Goal: Book appointment/travel/reservation

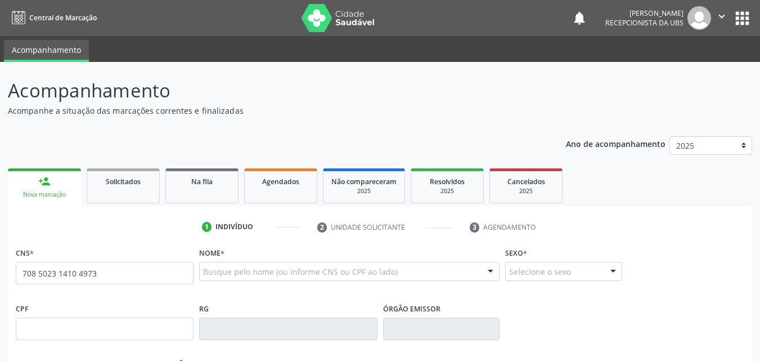
type input "708 5023 1410 4973"
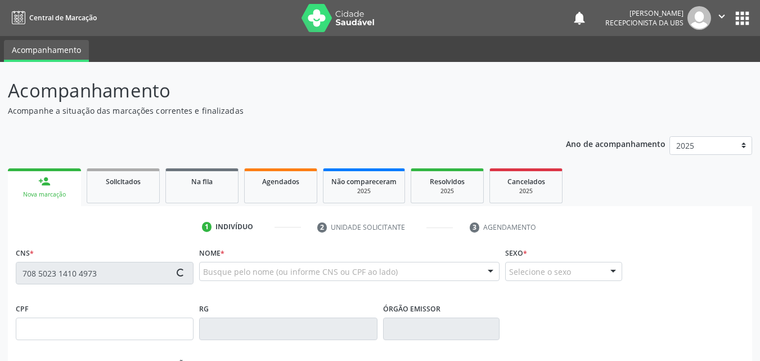
type input "[DATE]"
type input "[PHONE_NUMBER]"
type input "014.655.325-01"
type input "413"
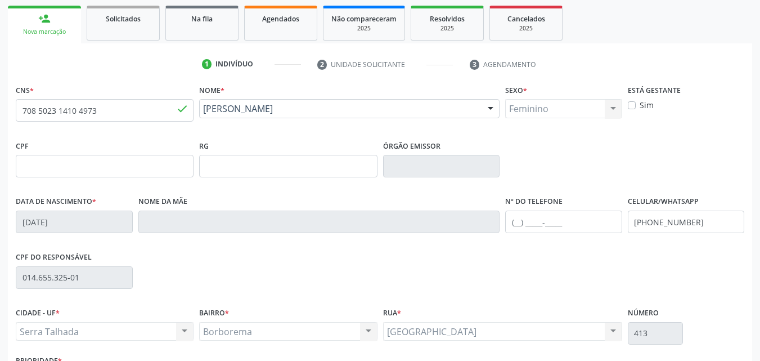
scroll to position [249, 0]
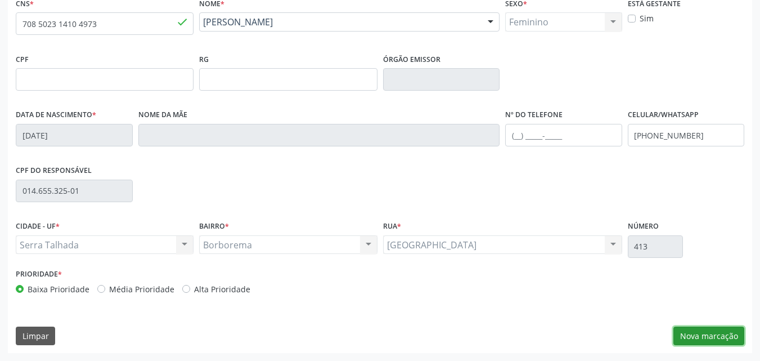
click at [704, 338] on button "Nova marcação" at bounding box center [708, 335] width 71 height 19
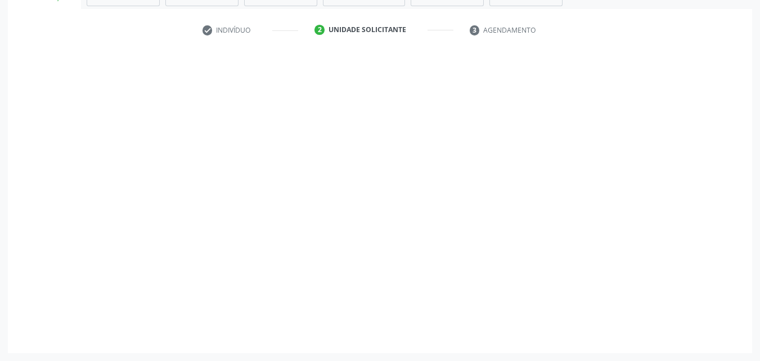
scroll to position [197, 0]
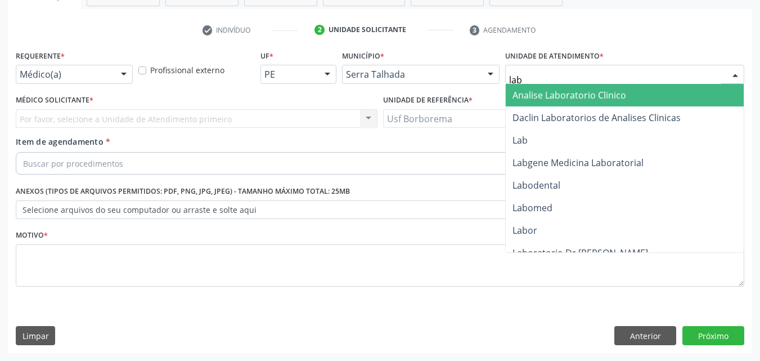
type input "labg"
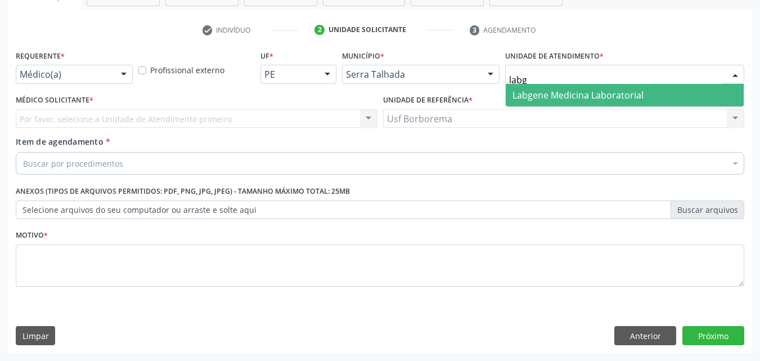
click at [527, 94] on span "Labgene Medicina Laboratorial" at bounding box center [578, 95] width 131 height 12
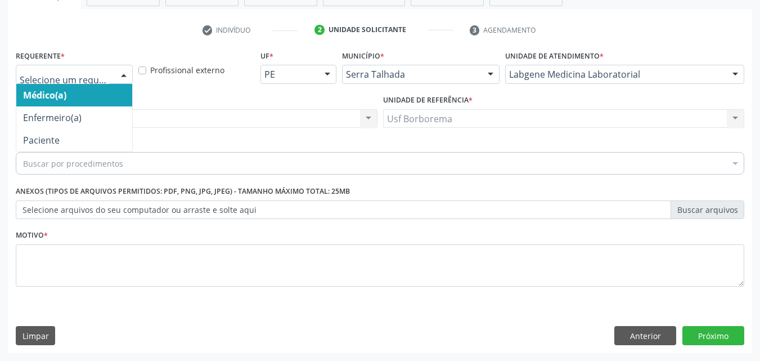
drag, startPoint x: 113, startPoint y: 75, endPoint x: 99, endPoint y: 80, distance: 15.1
click at [111, 75] on div at bounding box center [74, 74] width 117 height 19
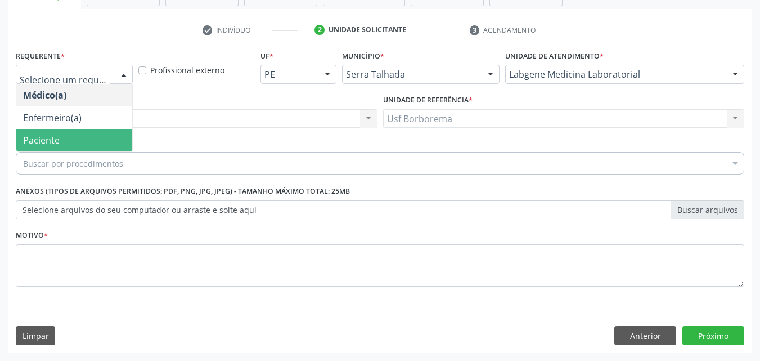
click at [95, 146] on span "Paciente" at bounding box center [74, 140] width 116 height 23
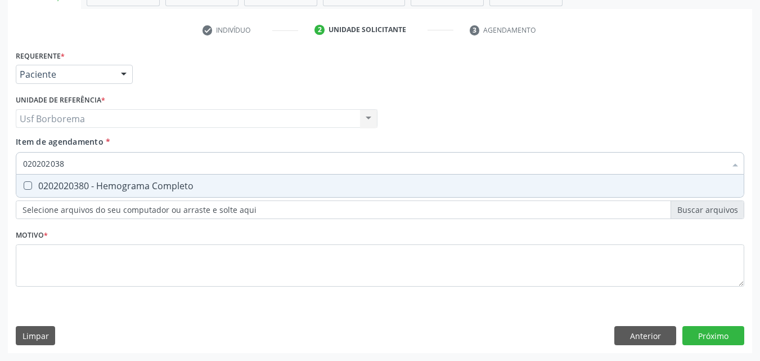
type input "0202020380"
click at [98, 190] on div "0202020380 - Hemograma Completo" at bounding box center [380, 185] width 714 height 9
checkbox Completo "true"
click at [79, 164] on input "0202020380" at bounding box center [374, 163] width 703 height 23
type input "02020203"
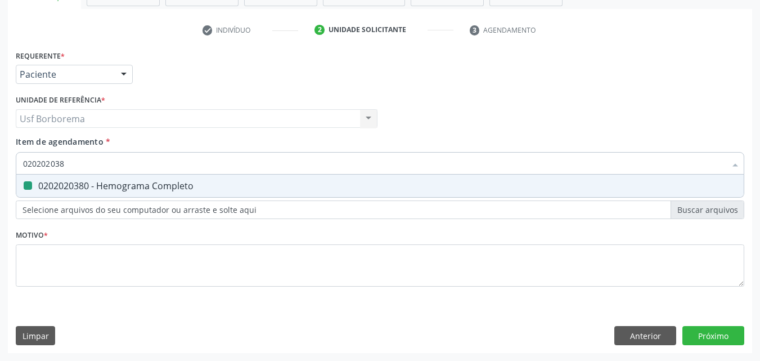
checkbox Completo "false"
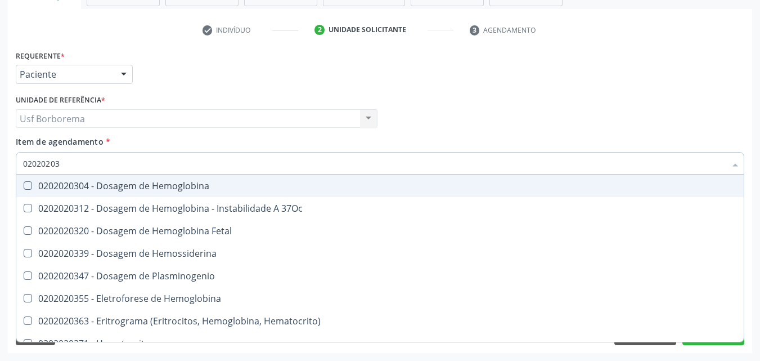
type input "0202020"
checkbox Completo "false"
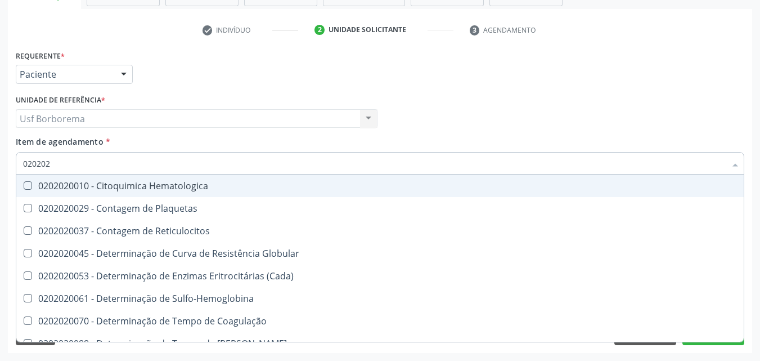
type input "02020"
checkbox Completo "false"
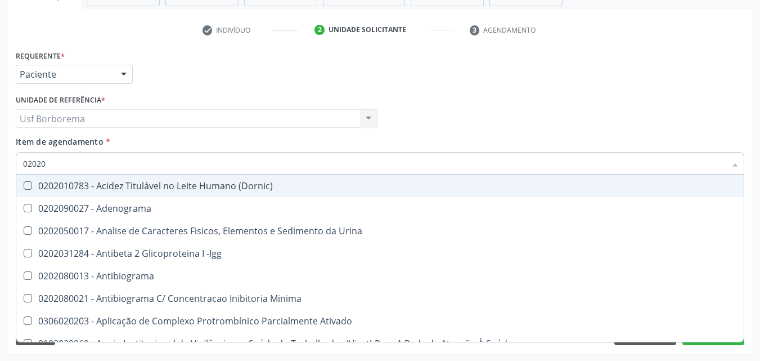
type input "0202"
checkbox Completo "false"
checkbox Pylori "true"
type input "02020"
checkbox Zinco "true"
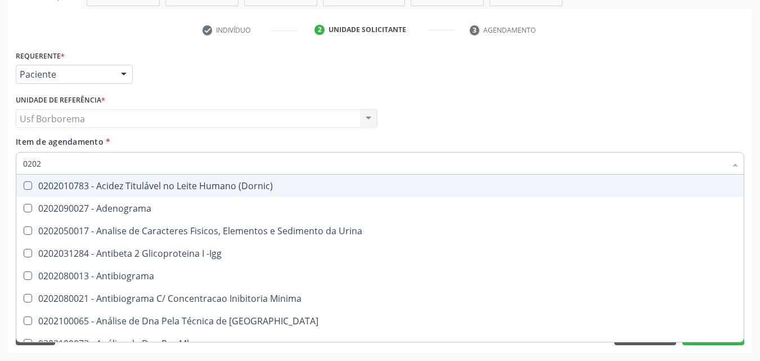
checkbox Completo "false"
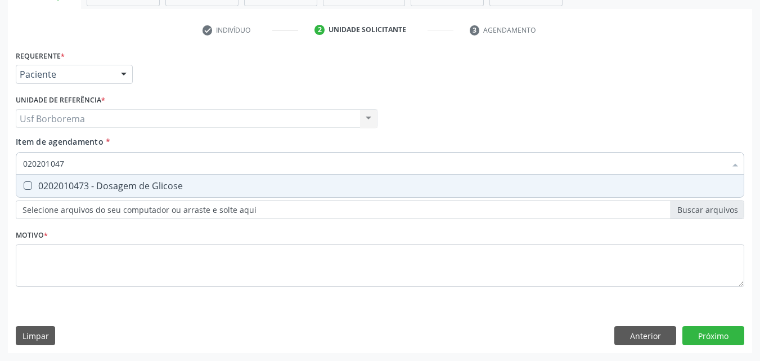
type input "0202010473"
click at [75, 186] on div "0202010473 - Dosagem de Glicose" at bounding box center [380, 185] width 714 height 9
checkbox Glicose "true"
click at [96, 162] on input "0202010473" at bounding box center [374, 163] width 703 height 23
type input "02020104"
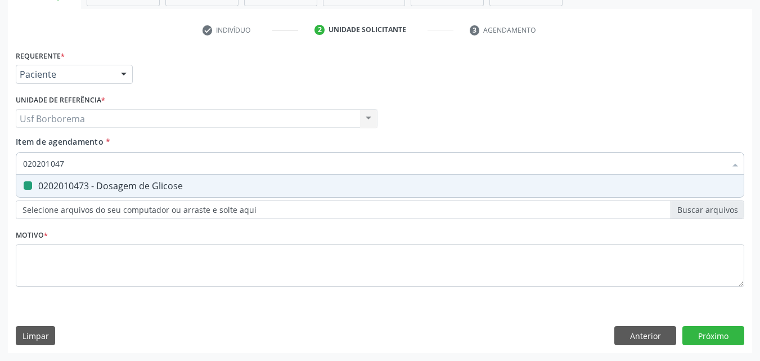
checkbox Glicose "false"
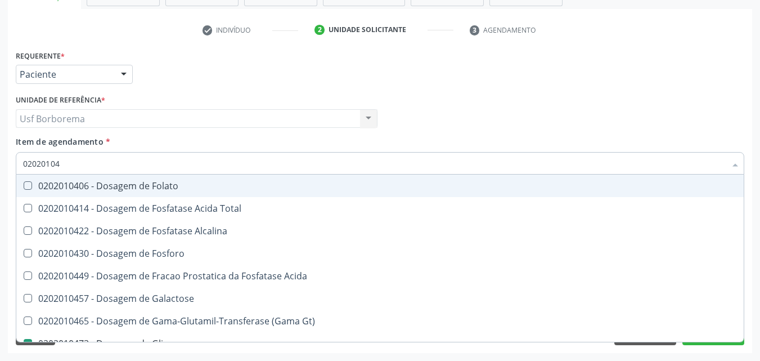
type input "0202010"
checkbox Glicose "false"
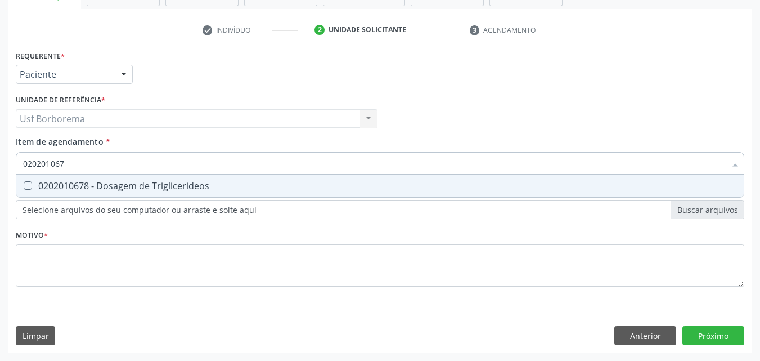
type input "0202010678"
click at [101, 181] on div "0202010678 - Dosagem de Triglicerideos" at bounding box center [380, 185] width 714 height 9
checkbox Triglicerideos "true"
click at [100, 161] on input "0202010678" at bounding box center [374, 163] width 703 height 23
type input "02020106"
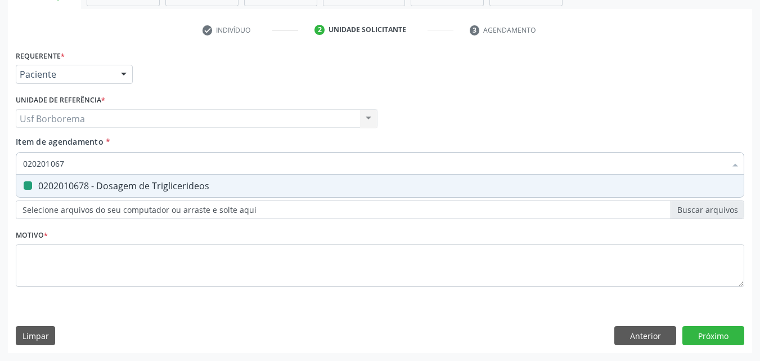
checkbox Triglicerideos "false"
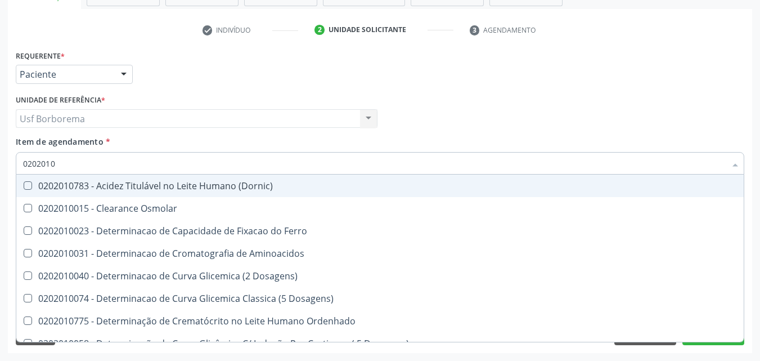
type input "020201"
checkbox Glicose "false"
checkbox Nt-Probnp\) "true"
checkbox Triglicerideos "false"
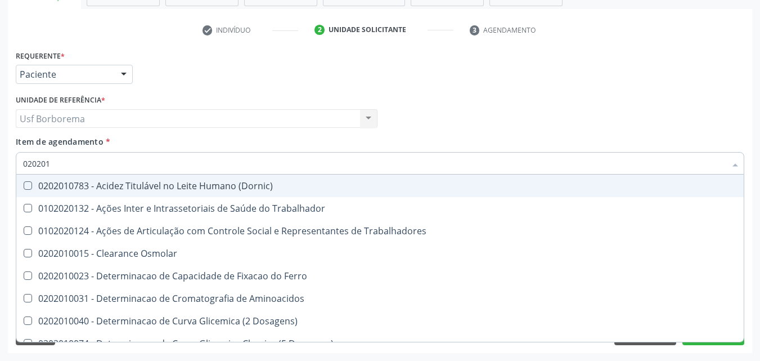
type input "02020"
checkbox Glicose "false"
checkbox Triglicerideos "false"
type input "020201"
checkbox Glicose "true"
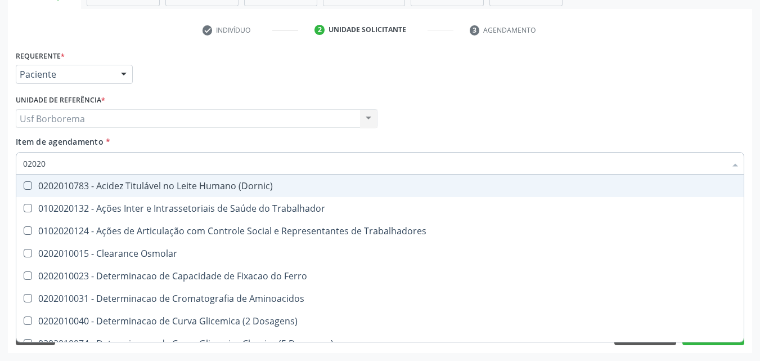
checkbox Triglicerideos "true"
type input "0202010"
checkbox II "true"
checkbox Glicose "false"
checkbox Muco-Proteinas "true"
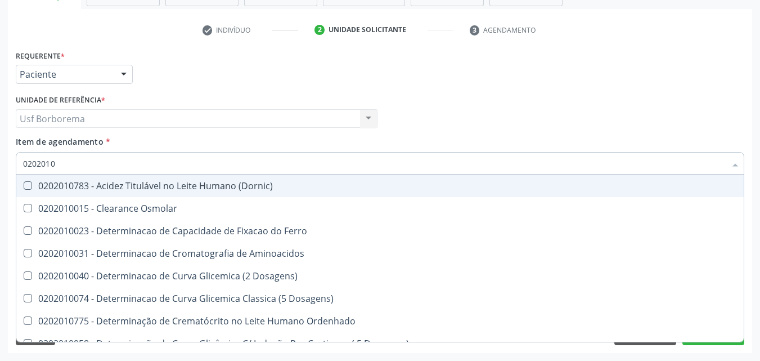
type input "02020106"
checkbox Dosagens\) "true"
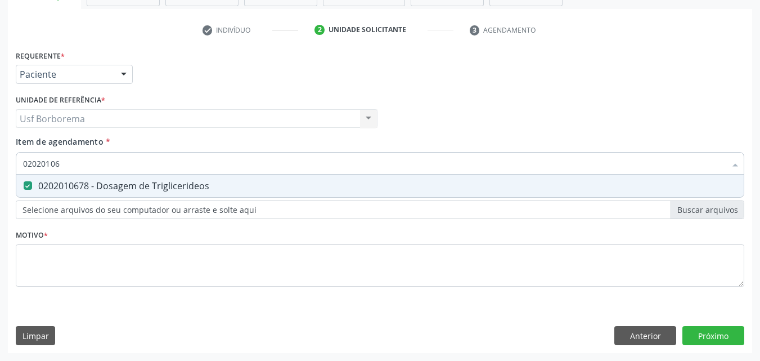
type input "020201067"
checkbox Triglicerideos "true"
type input "02020106"
checkbox Triglicerideos "false"
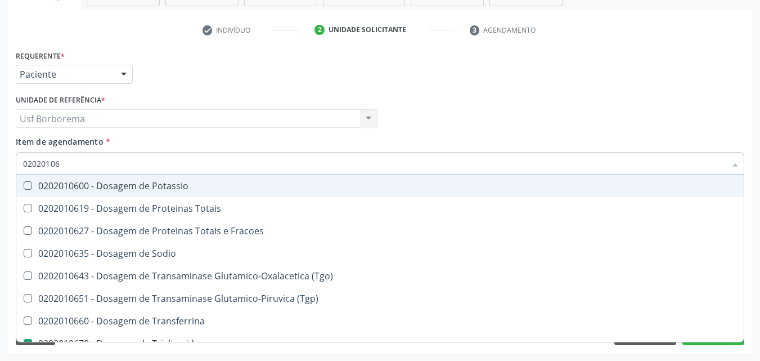
type input "0202010"
checkbox Triglicerideos "false"
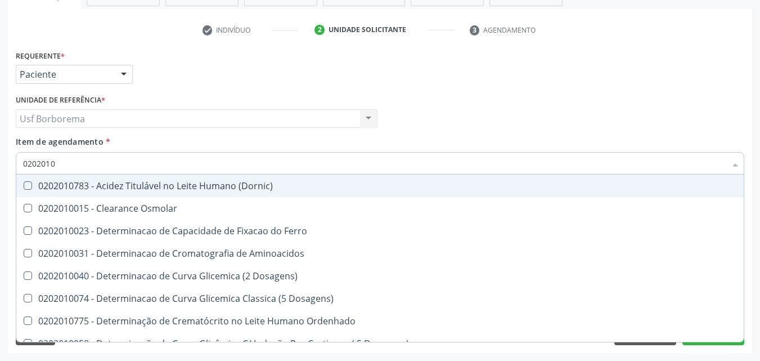
type input "02020106"
checkbox Dosagens\) "true"
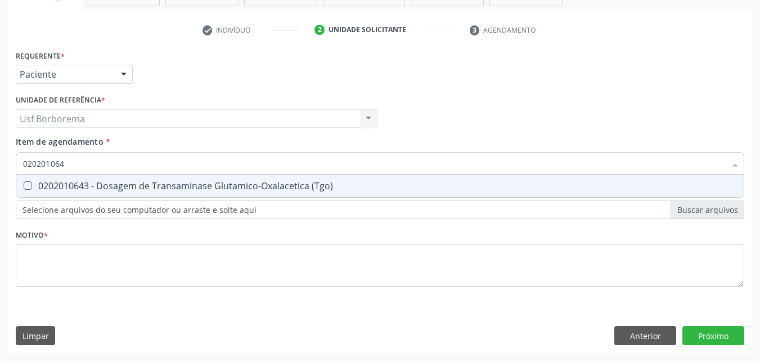
type input "0202010643"
click at [81, 186] on div "0202010643 - Dosagem de Transaminase Glutamico-Oxalacetica (Tgo)" at bounding box center [380, 185] width 714 height 9
checkbox \(Tgo\) "true"
click at [87, 164] on input "0202010643" at bounding box center [374, 163] width 703 height 23
type input "02020106"
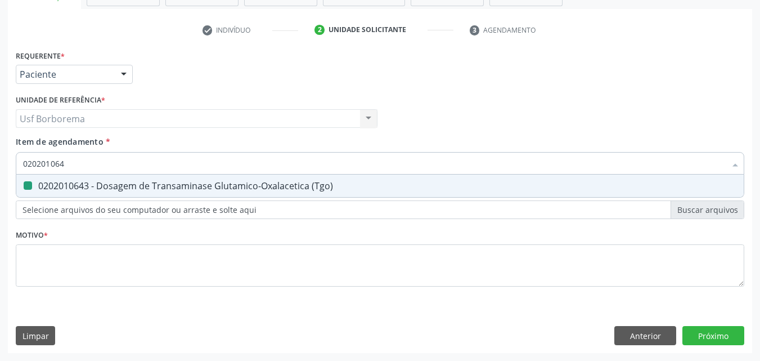
checkbox \(Tgo\) "false"
type input "0202010651"
click at [92, 189] on div "0202010651 - Dosagem de Transaminase Glutamico-Piruvica (Tgp)" at bounding box center [380, 185] width 714 height 9
checkbox \(Tgp\) "true"
click at [83, 170] on input "0202010651" at bounding box center [374, 163] width 703 height 23
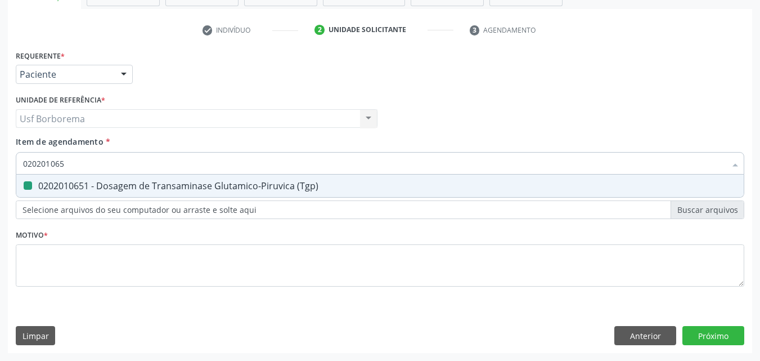
type input "02020106"
checkbox \(Tgp\) "false"
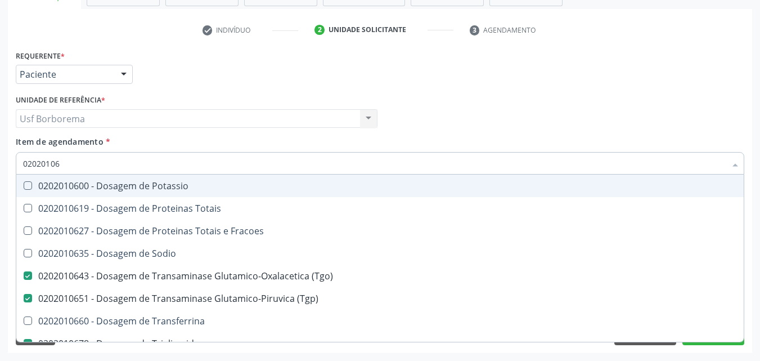
type input "0202010"
checkbox \(Tgo\) "false"
checkbox \(Tgp\) "false"
checkbox Triglicerideos "false"
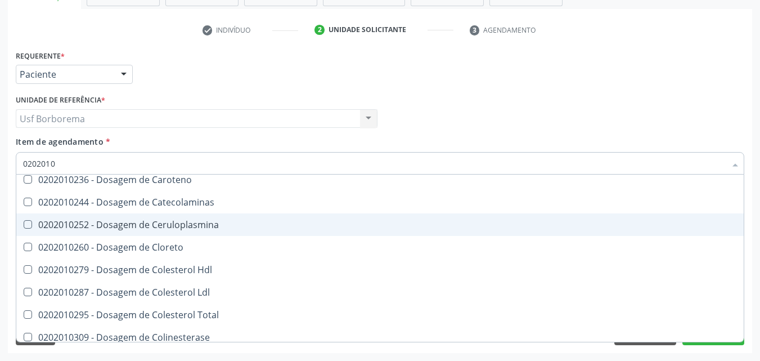
scroll to position [619, 0]
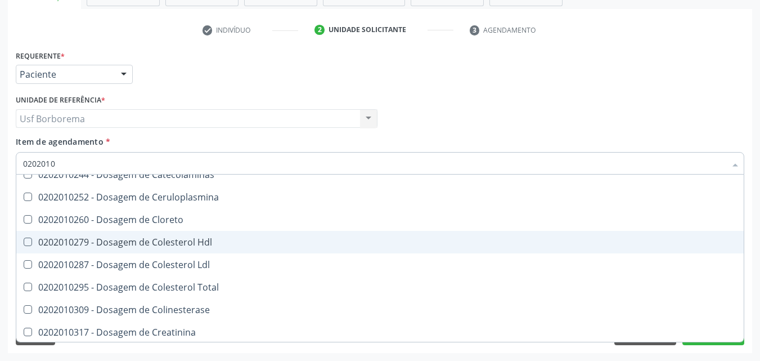
click at [122, 249] on span "0202010279 - Dosagem de Colesterol Hdl" at bounding box center [379, 242] width 727 height 23
checkbox Hdl "true"
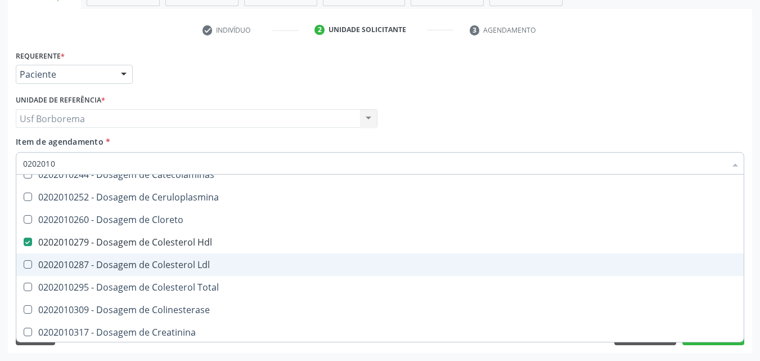
click at [120, 265] on div "0202010287 - Dosagem de Colesterol Ldl" at bounding box center [380, 264] width 714 height 9
checkbox Ldl "true"
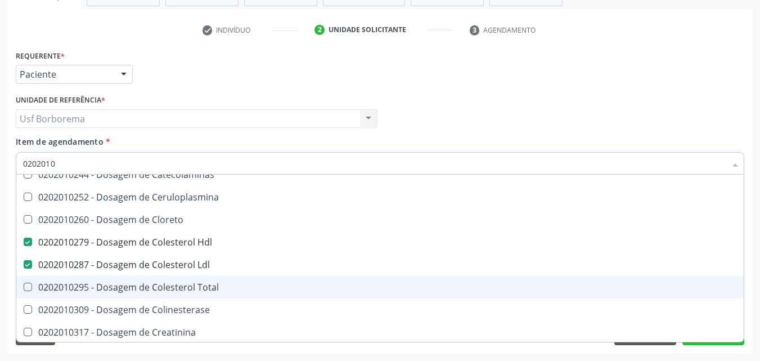
click at [120, 284] on div "0202010295 - Dosagem de Colesterol Total" at bounding box center [380, 286] width 714 height 9
checkbox Total "true"
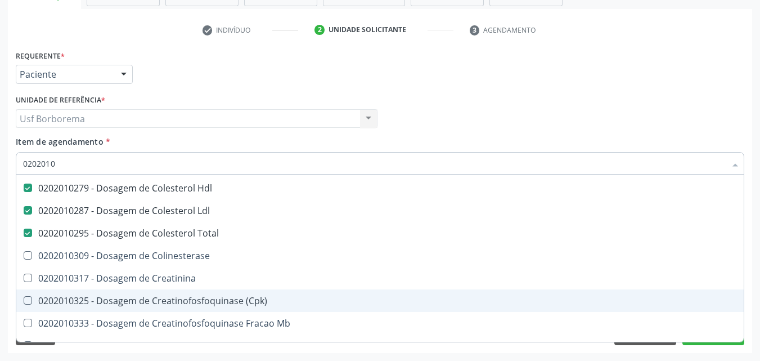
scroll to position [675, 0]
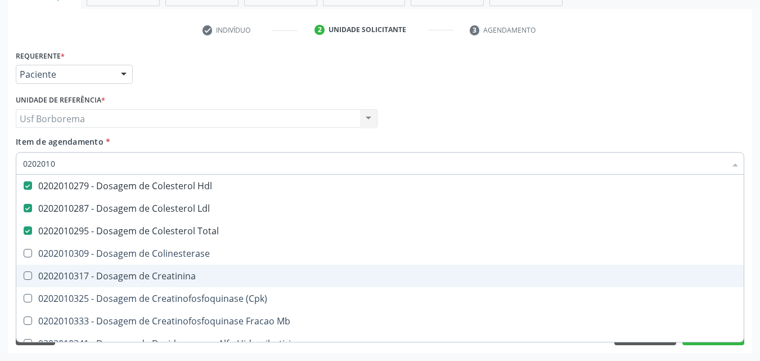
click at [115, 278] on div "0202010317 - Dosagem de Creatinina" at bounding box center [380, 275] width 714 height 9
checkbox Creatinina "true"
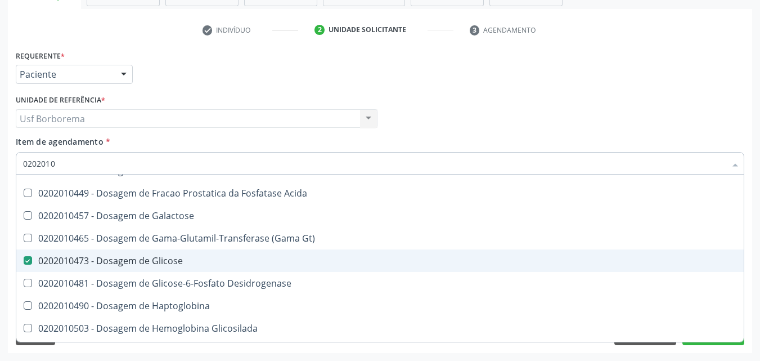
scroll to position [1069, 0]
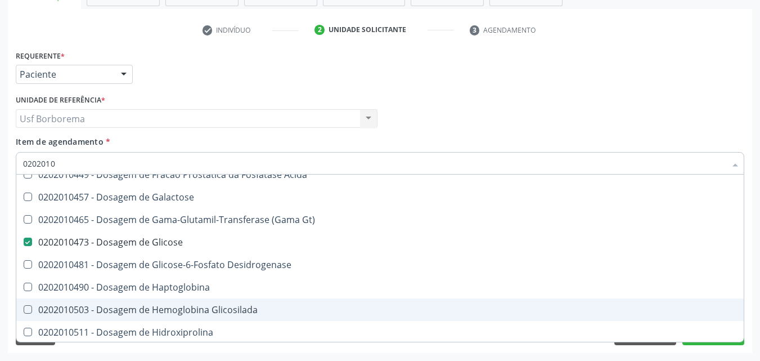
click at [123, 309] on div "0202010503 - Dosagem de Hemoglobina Glicosilada" at bounding box center [380, 309] width 714 height 9
checkbox Glicosilada "true"
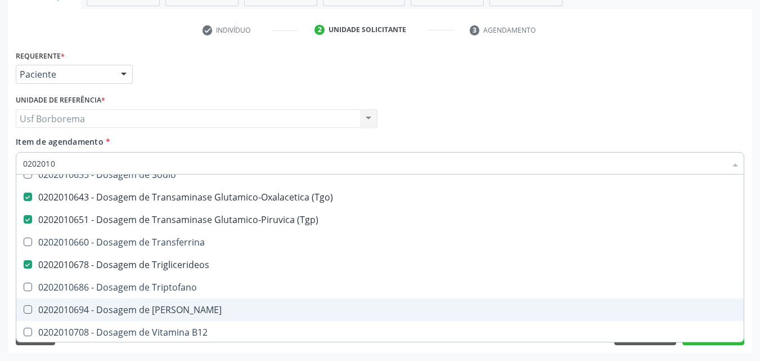
scroll to position [1575, 0]
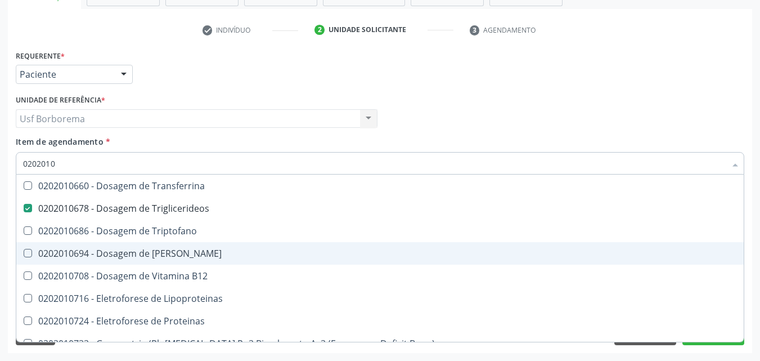
click at [119, 260] on span "0202010694 - Dosagem de [PERSON_NAME]" at bounding box center [379, 253] width 727 height 23
checkbox Ureia "true"
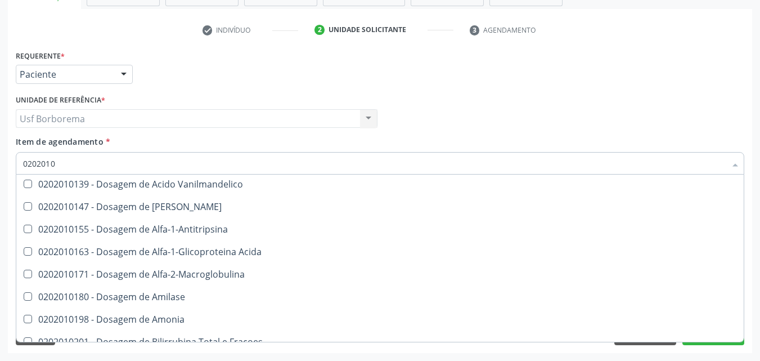
scroll to position [249, 0]
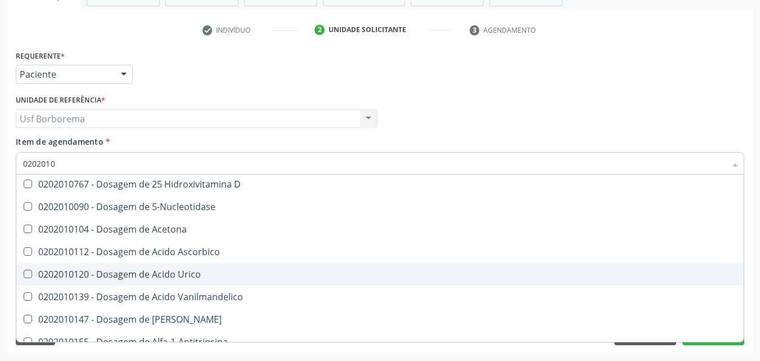
click at [95, 282] on span "0202010120 - Dosagem de Acido Urico" at bounding box center [379, 274] width 727 height 23
checkbox Urico "true"
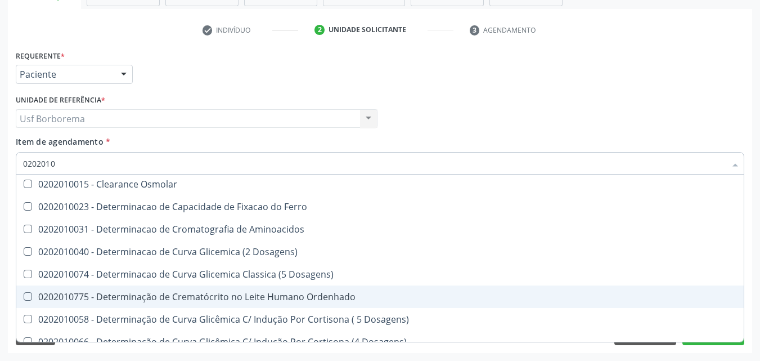
scroll to position [0, 0]
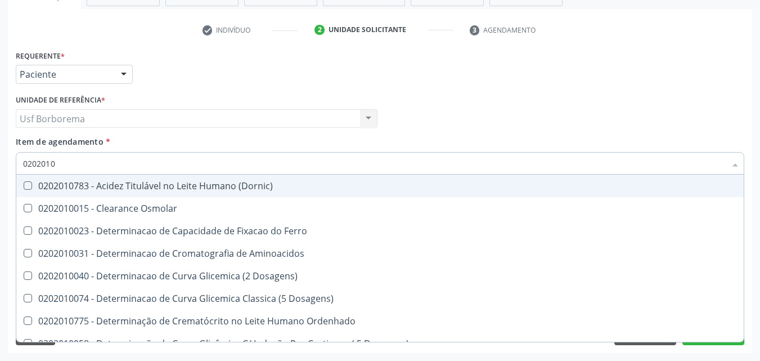
click at [84, 158] on input "0202010" at bounding box center [374, 163] width 703 height 23
click at [282, 138] on div "Item de agendamento * 0202010 Desfazer seleção 0202010783 - Acidez Titulável no…" at bounding box center [380, 153] width 729 height 35
checkbox Osmolar "true"
checkbox Ferro "true"
checkbox Aminoacidos "true"
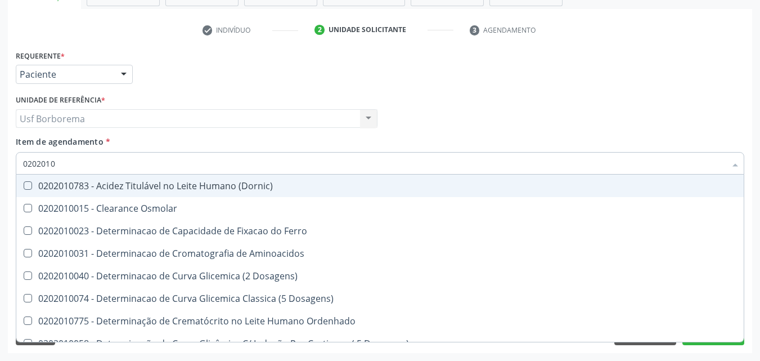
checkbox Dosagens\) "true"
checkbox Ordenhado "true"
checkbox Dosagens\) "true"
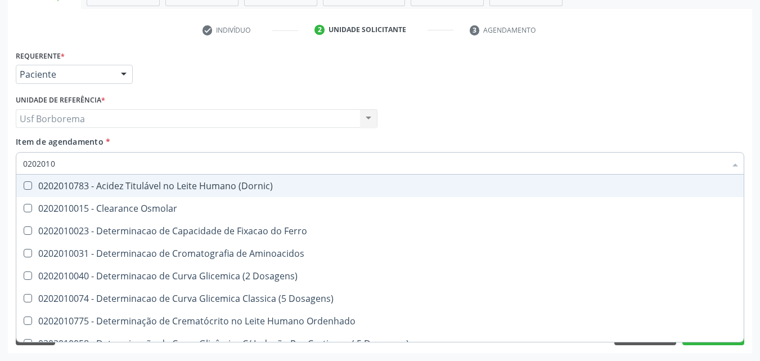
checkbox Osmolaridade "true"
checkbox Ivy "true"
checkbox D "true"
checkbox 5-Nucleotidase "true"
checkbox Urico "false"
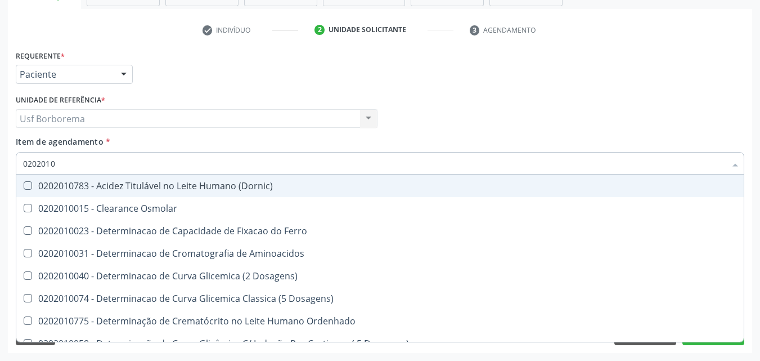
checkbox Hdl "false"
checkbox Ldl "false"
checkbox Total "false"
checkbox Creatinina "false"
checkbox Glicose "false"
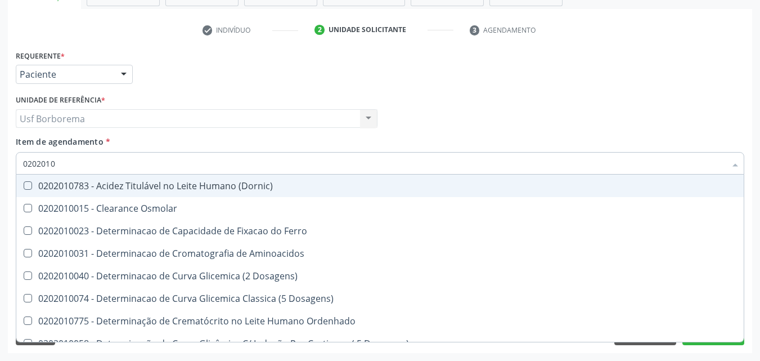
checkbox Glicosilada "false"
checkbox \(Tgo\) "false"
checkbox \(Tgp\) "false"
checkbox Triglicerideos "false"
checkbox Ureia "false"
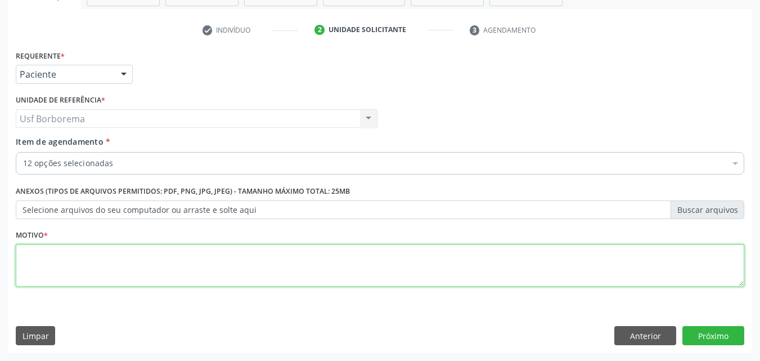
click at [223, 276] on textarea at bounding box center [380, 265] width 729 height 43
type textarea "rotina"
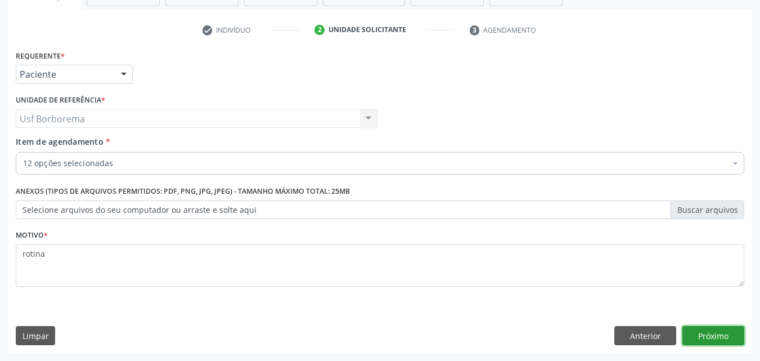
click at [693, 334] on button "Próximo" at bounding box center [713, 335] width 62 height 19
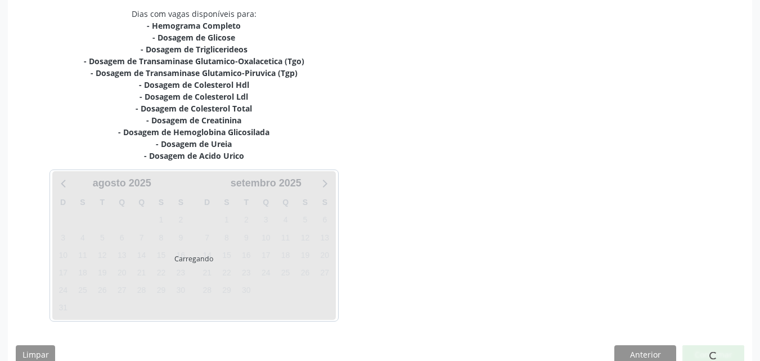
scroll to position [253, 0]
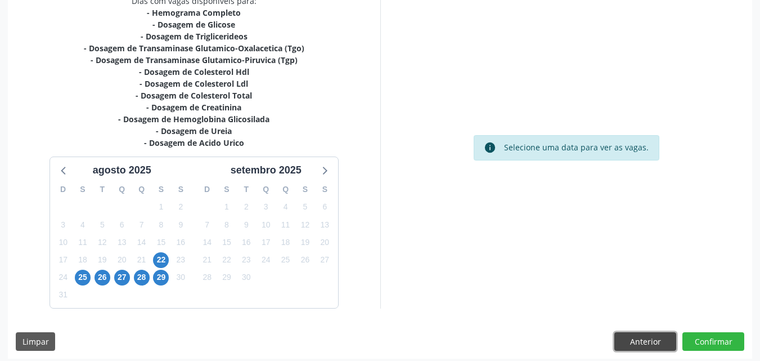
click at [633, 332] on button "Anterior" at bounding box center [645, 341] width 62 height 19
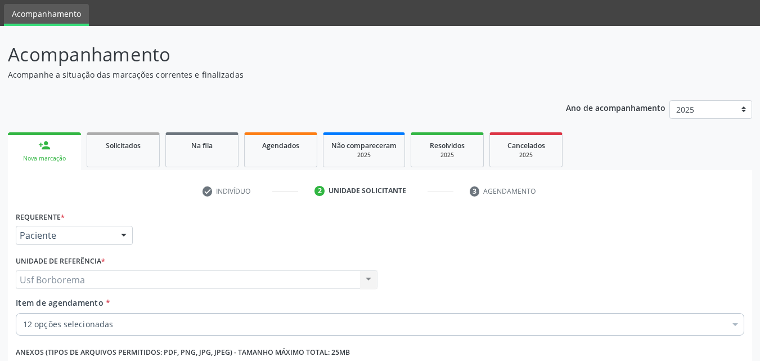
scroll to position [56, 0]
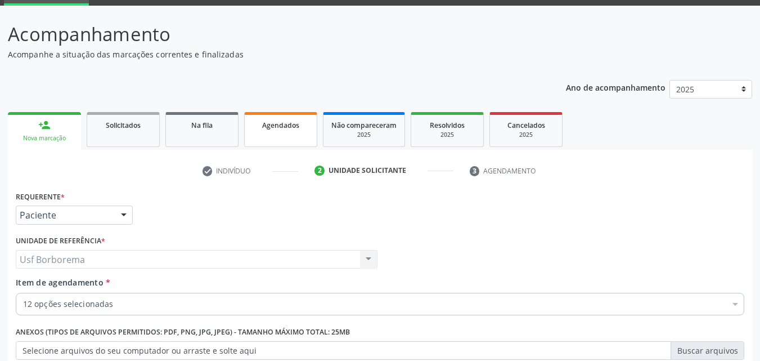
click at [275, 129] on span "Agendados" at bounding box center [280, 125] width 37 height 10
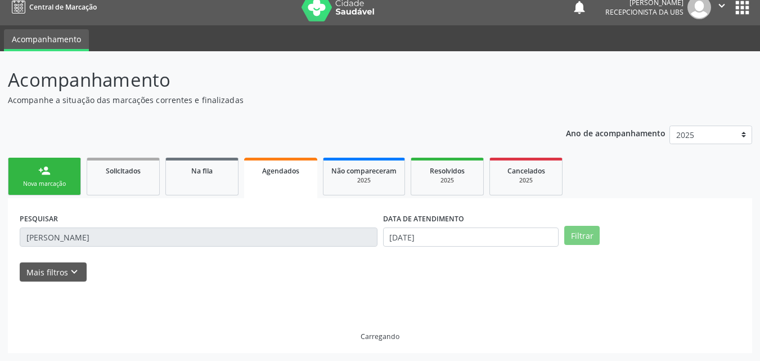
scroll to position [11, 0]
click at [276, 130] on div "Ano de acompanhamento 2025 2024 person_add Nova marcação Solicitados Na fila Ag…" at bounding box center [380, 236] width 744 height 236
click at [276, 131] on div "Ano de acompanhamento 2025 2024 person_add Nova marcação Solicitados Na fila Ag…" at bounding box center [380, 236] width 744 height 236
click at [273, 169] on span "Agendados" at bounding box center [280, 171] width 37 height 10
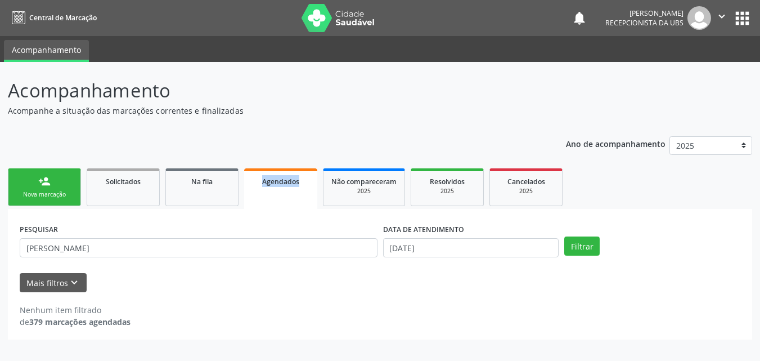
scroll to position [0, 0]
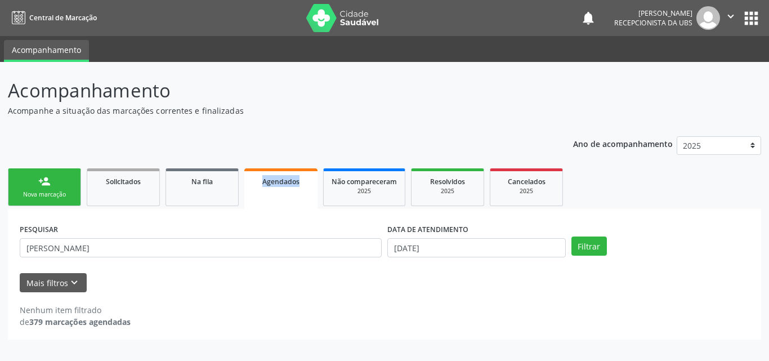
click at [273, 169] on link "Agendados" at bounding box center [280, 188] width 73 height 41
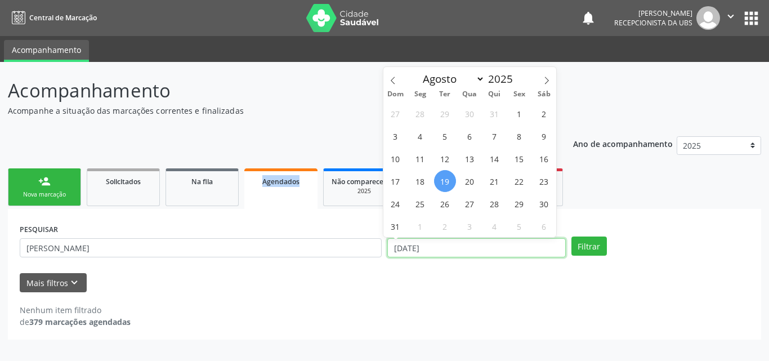
click at [435, 244] on input "[DATE]" at bounding box center [476, 247] width 178 height 19
click at [448, 175] on span "19" at bounding box center [445, 181] width 22 height 22
type input "[DATE]"
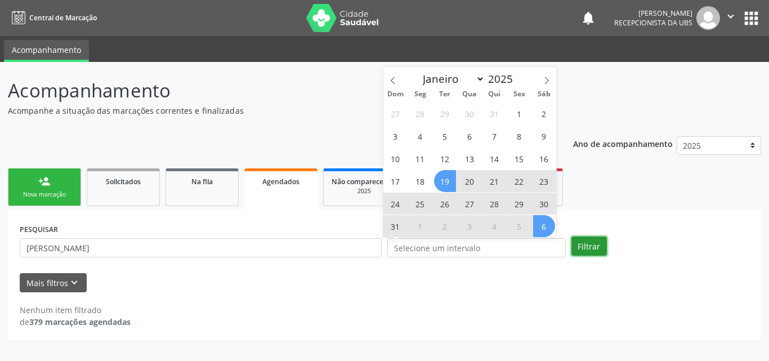
click at [586, 248] on button "Filtrar" at bounding box center [588, 245] width 35 height 19
select select "7"
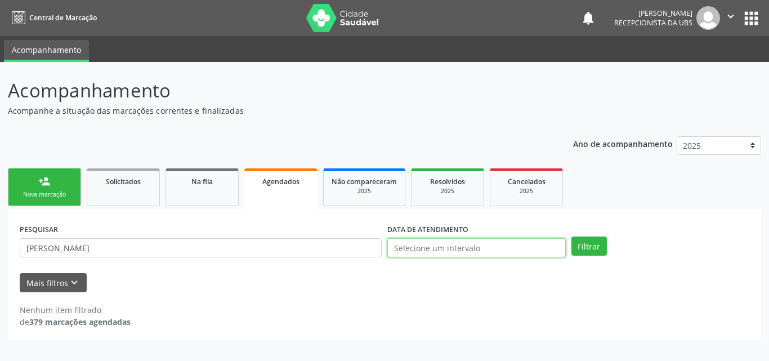
click at [498, 245] on input "text" at bounding box center [476, 247] width 178 height 19
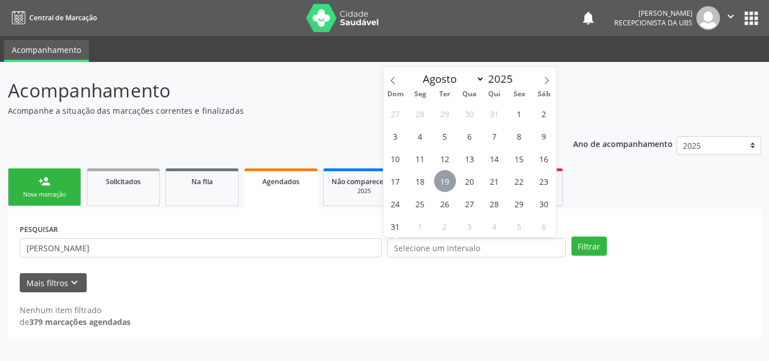
click at [442, 183] on span "19" at bounding box center [445, 181] width 22 height 22
type input "[DATE]"
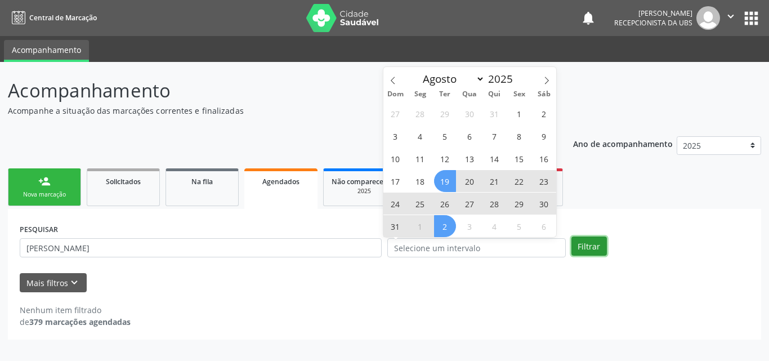
click at [586, 241] on button "Filtrar" at bounding box center [588, 245] width 35 height 19
select select "7"
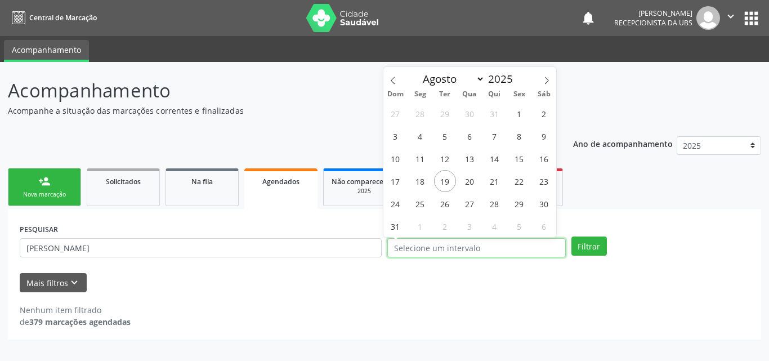
click at [480, 239] on input "text" at bounding box center [476, 247] width 178 height 19
click at [447, 176] on span "19" at bounding box center [445, 181] width 22 height 22
type input "[DATE]"
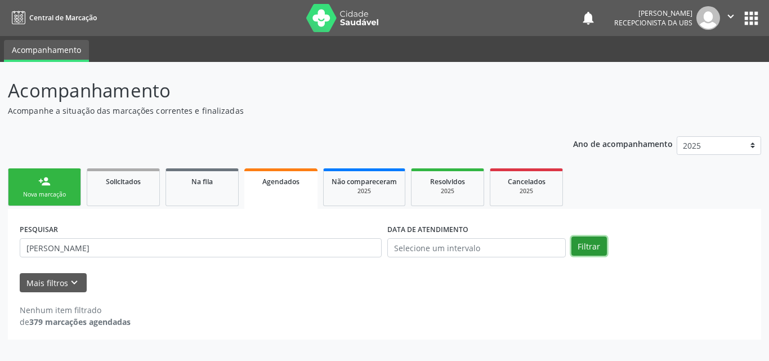
click at [592, 242] on button "Filtrar" at bounding box center [588, 245] width 35 height 19
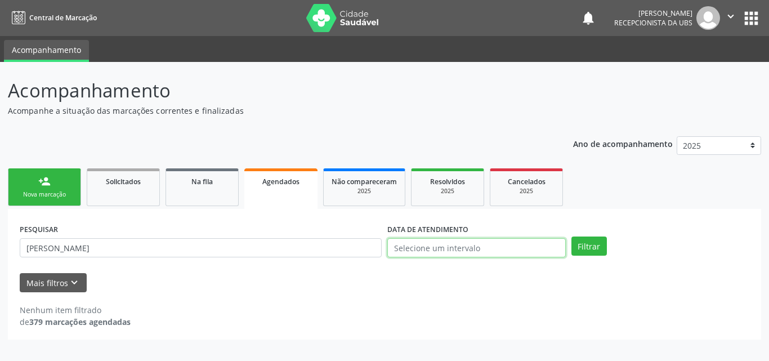
click at [518, 251] on input "text" at bounding box center [476, 247] width 178 height 19
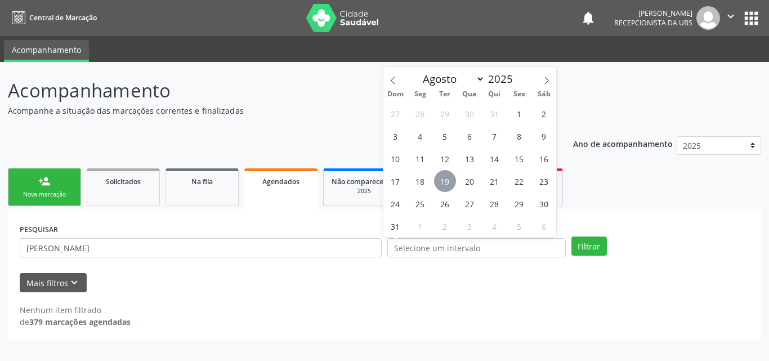
click at [444, 182] on span "19" at bounding box center [445, 181] width 22 height 22
type input "[DATE]"
click at [444, 182] on span "19" at bounding box center [445, 181] width 22 height 22
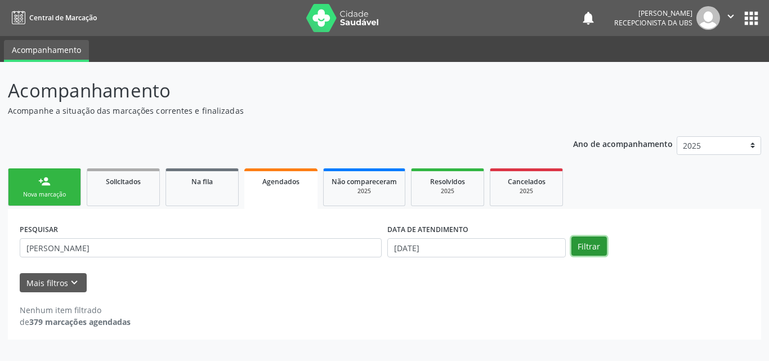
click at [577, 246] on button "Filtrar" at bounding box center [588, 245] width 35 height 19
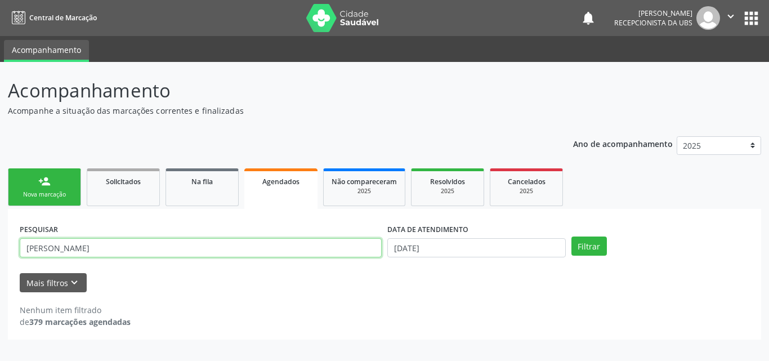
click at [195, 247] on input "[PERSON_NAME]" at bounding box center [201, 247] width 362 height 19
type input "f"
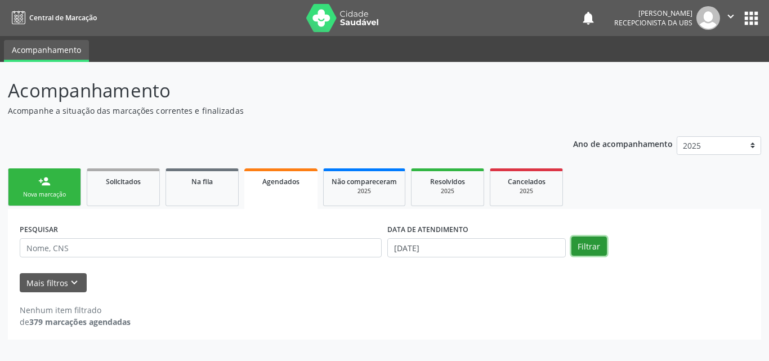
click at [595, 246] on button "Filtrar" at bounding box center [588, 245] width 35 height 19
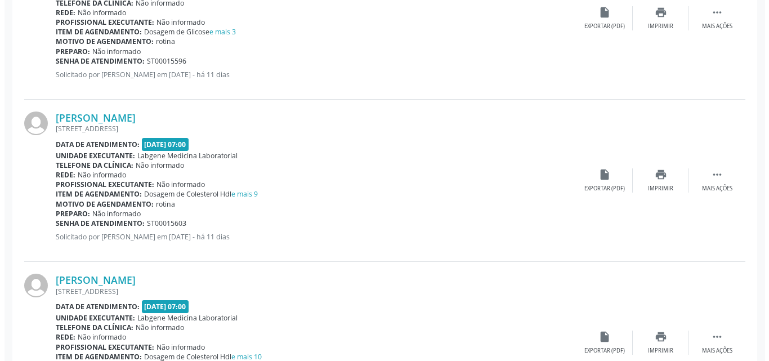
scroll to position [2082, 0]
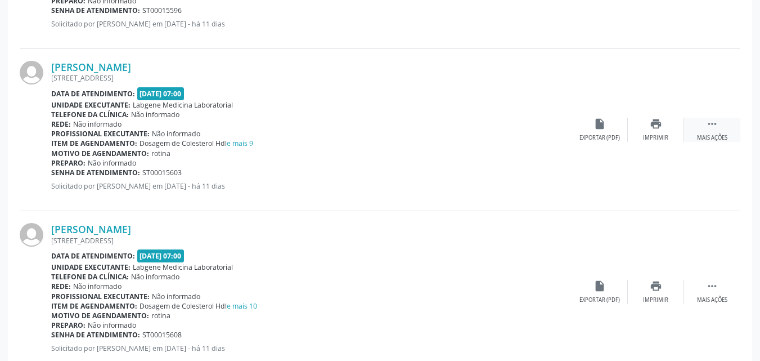
click at [718, 122] on icon "" at bounding box center [712, 124] width 12 height 12
click at [612, 133] on div "cancel Cancelar" at bounding box center [600, 130] width 56 height 24
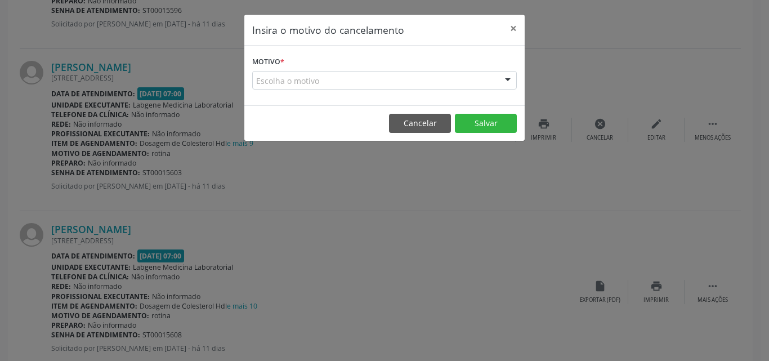
click at [457, 81] on div "Escolha o motivo" at bounding box center [384, 80] width 264 height 19
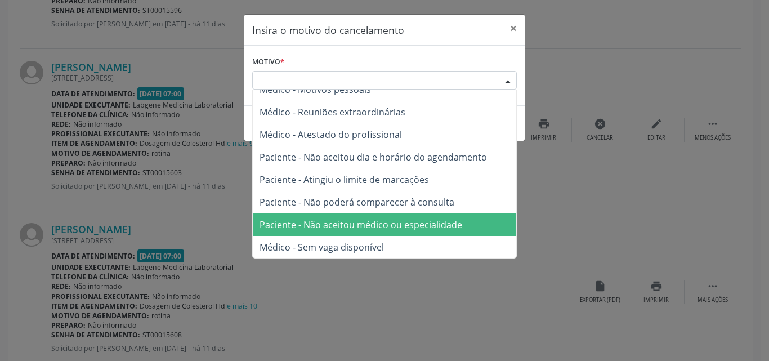
scroll to position [57, 0]
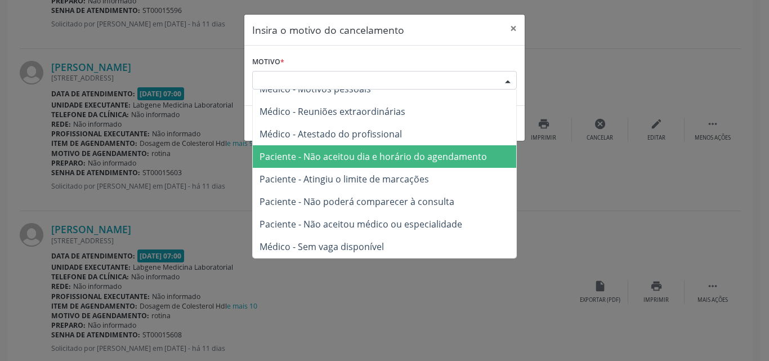
click at [420, 156] on span "Paciente - Não aceitou dia e horário do agendamento" at bounding box center [372, 156] width 227 height 12
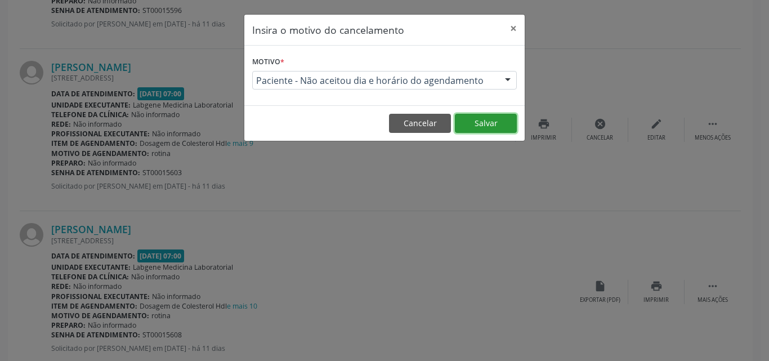
click at [484, 125] on button "Salvar" at bounding box center [486, 123] width 62 height 19
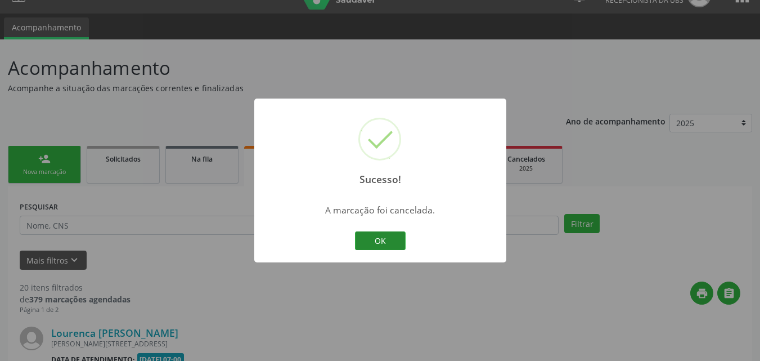
scroll to position [2082, 0]
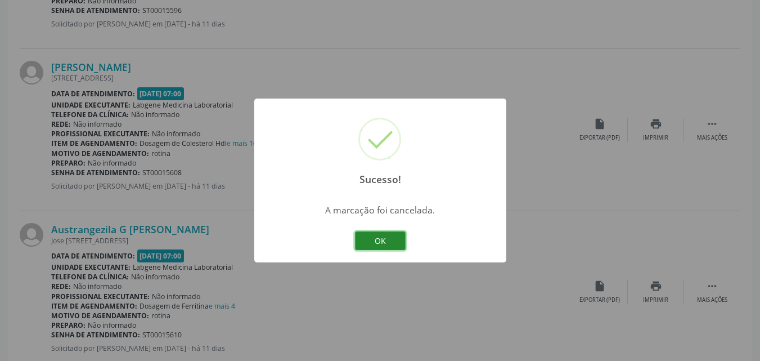
click at [381, 239] on button "OK" at bounding box center [380, 240] width 51 height 19
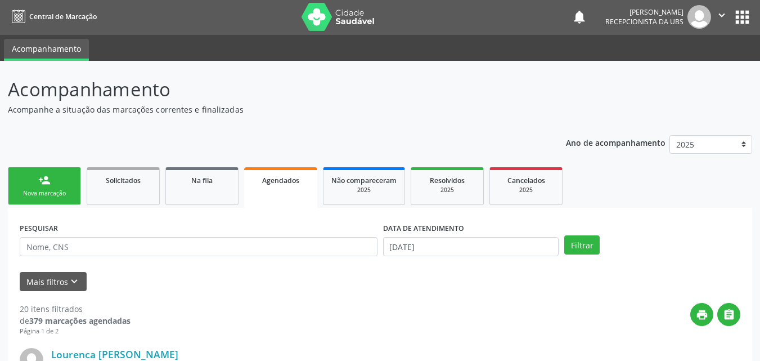
scroll to position [0, 0]
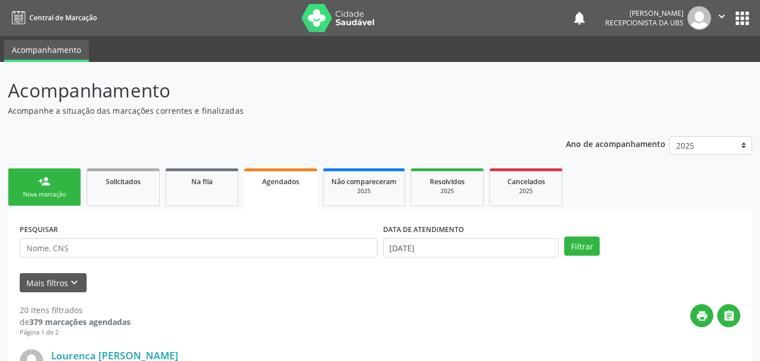
click at [53, 195] on div "Nova marcação" at bounding box center [44, 194] width 56 height 8
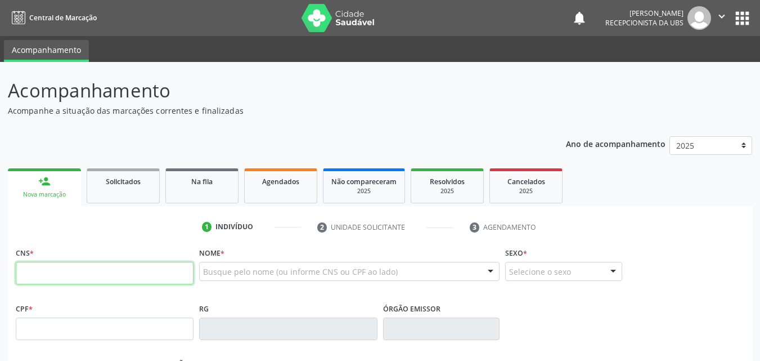
click at [95, 277] on input "text" at bounding box center [105, 273] width 178 height 23
type input "708 5023 1410 4973"
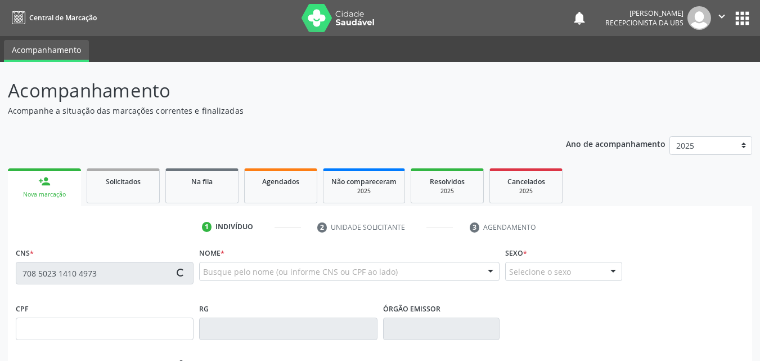
type input "[DATE]"
type input "[PHONE_NUMBER]"
type input "014.655.325-01"
type input "413"
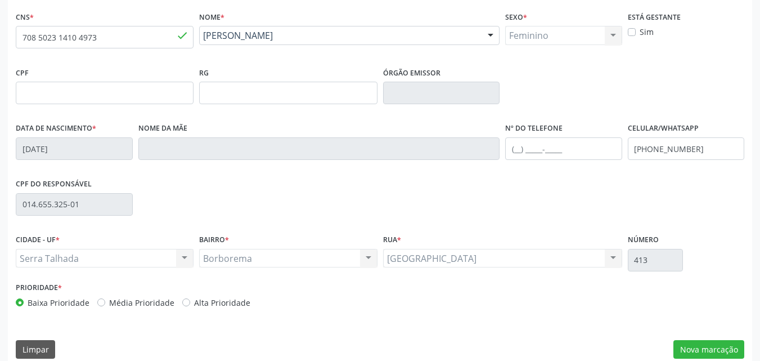
scroll to position [249, 0]
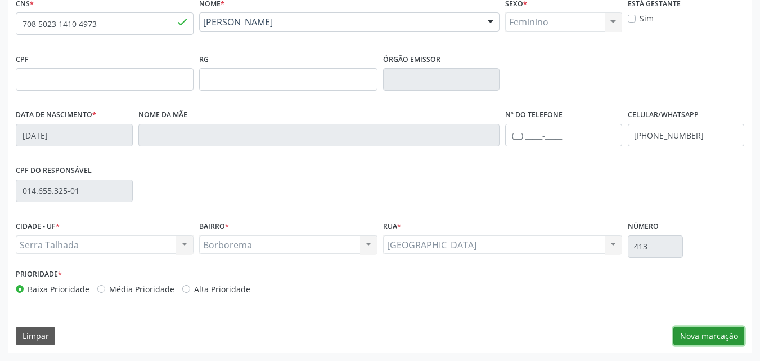
click at [700, 338] on button "Nova marcação" at bounding box center [708, 335] width 71 height 19
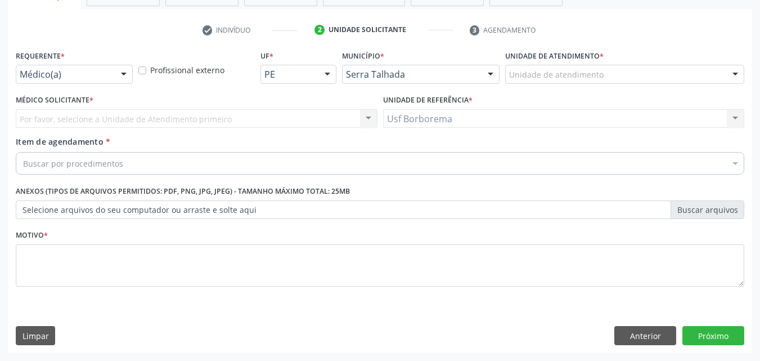
scroll to position [197, 0]
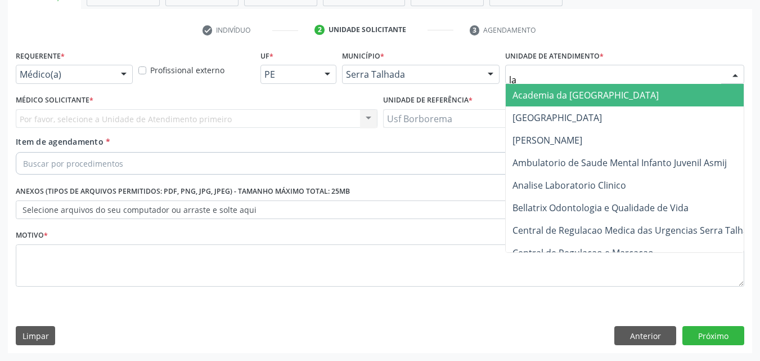
type input "lab"
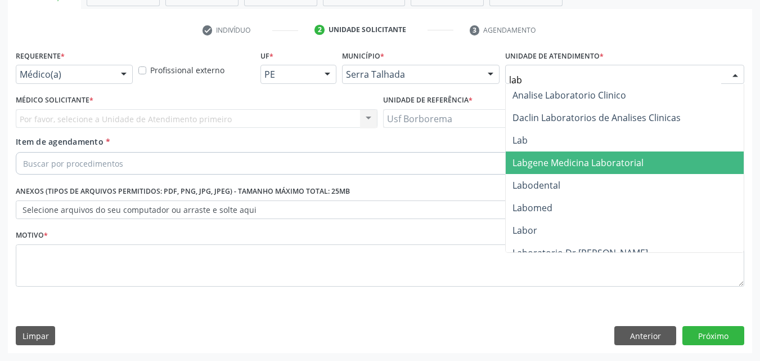
click at [667, 168] on span "Labgene Medicina Laboratorial" at bounding box center [625, 162] width 238 height 23
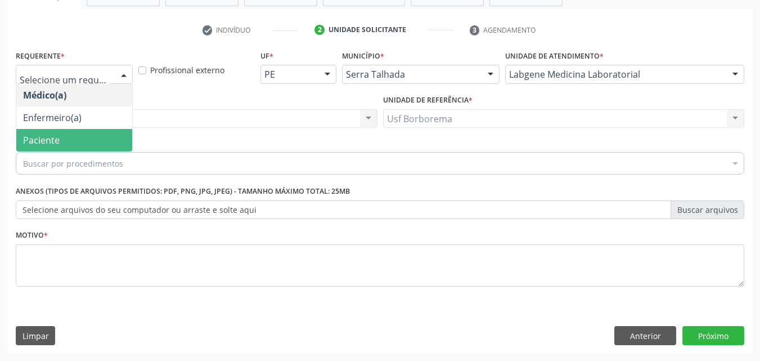
click at [89, 141] on span "Paciente" at bounding box center [74, 140] width 116 height 23
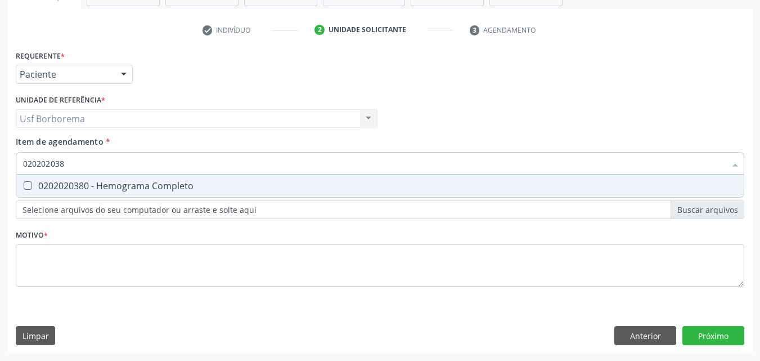
type input "0202020380"
click at [87, 186] on div "0202020380 - Hemograma Completo" at bounding box center [380, 185] width 714 height 9
checkbox Completo "true"
click at [92, 161] on input "0202020380" at bounding box center [374, 163] width 703 height 23
type input "02020203"
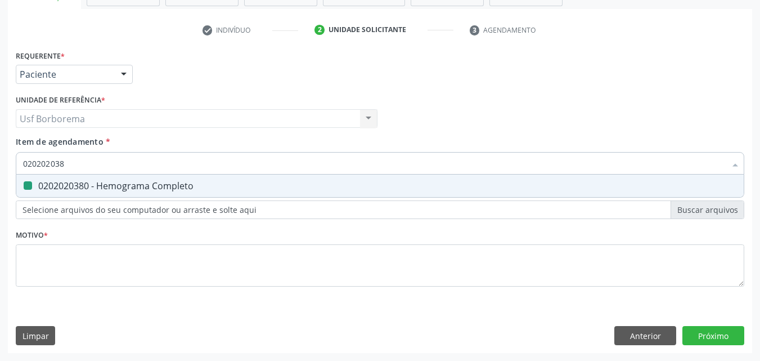
checkbox Completo "false"
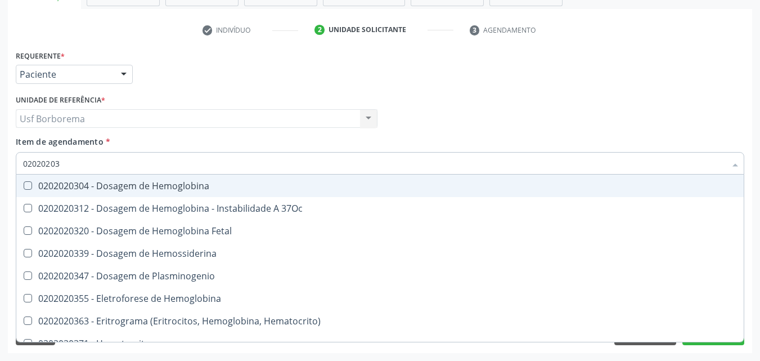
type input "0202020"
checkbox Completo "false"
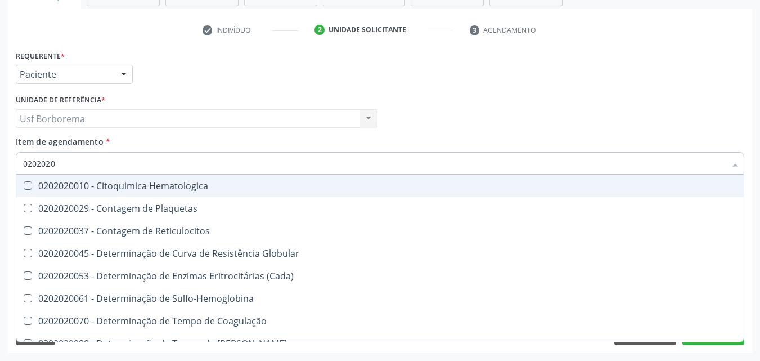
type input "020202"
checkbox Completo "false"
checkbox Leucograma "true"
type input "02020"
checkbox Completo "false"
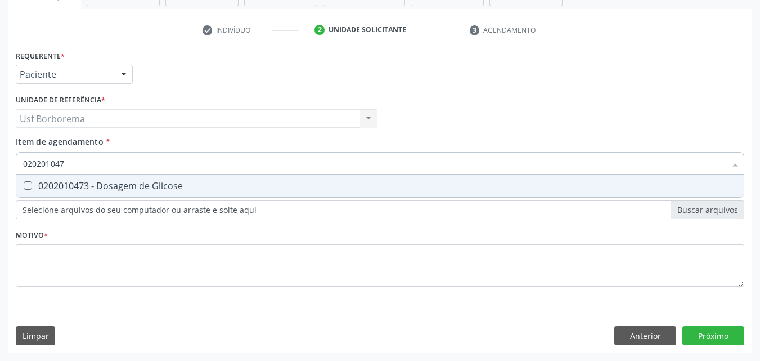
type input "0202010473"
click at [96, 181] on div "0202010473 - Dosagem de Glicose" at bounding box center [380, 185] width 714 height 9
checkbox Glicose "true"
click at [96, 164] on input "0202010473" at bounding box center [374, 163] width 703 height 23
type input "02020104"
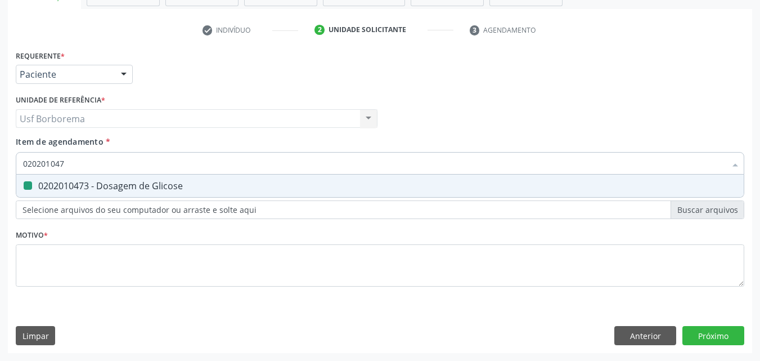
checkbox Glicose "false"
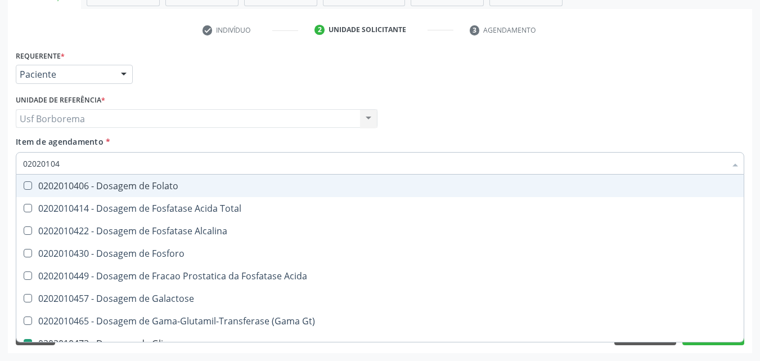
type input "0202010"
checkbox Glicose "false"
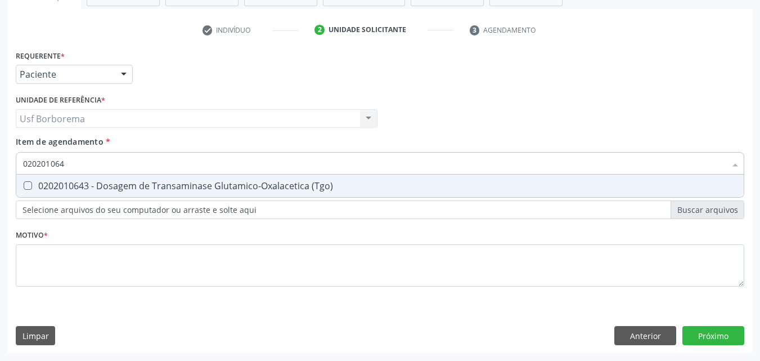
type input "0202010643"
click at [97, 181] on div "0202010643 - Dosagem de Transaminase Glutamico-Oxalacetica (Tgo)" at bounding box center [380, 185] width 714 height 9
checkbox \(Tgo\) "true"
click at [97, 160] on input "0202010643" at bounding box center [374, 163] width 703 height 23
type input "02020106"
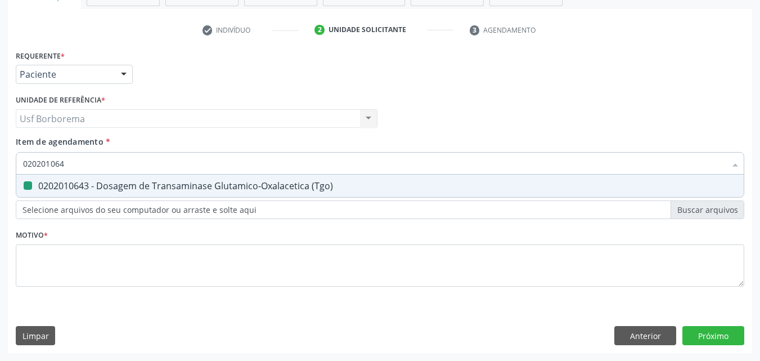
checkbox \(Tgo\) "false"
type input "0202010651"
click at [91, 182] on div "0202010651 - Dosagem de Transaminase Glutamico-Piruvica (Tgp)" at bounding box center [380, 185] width 714 height 9
checkbox \(Tgp\) "true"
click at [92, 165] on input "0202010651" at bounding box center [374, 163] width 703 height 23
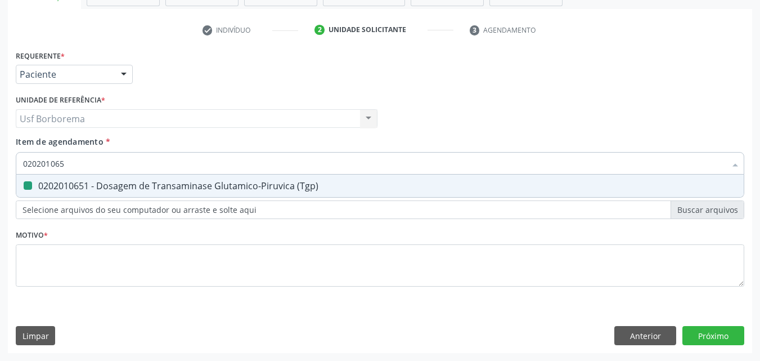
type input "02020106"
checkbox \(Tgp\) "false"
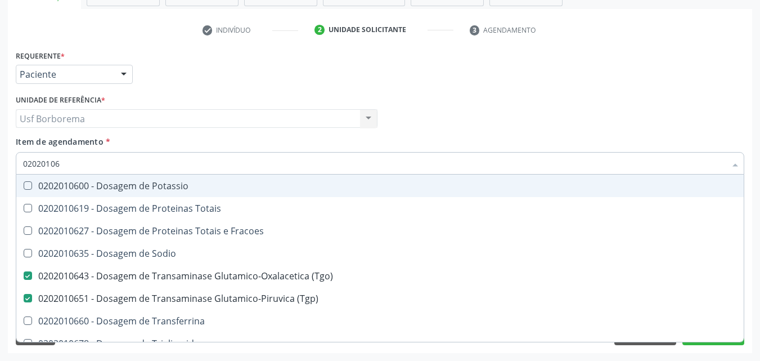
type input "0202010"
checkbox \(Tgo\) "false"
checkbox \(Tgp\) "false"
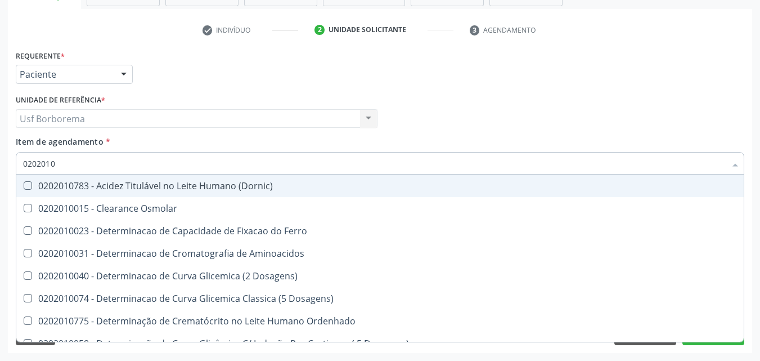
type input "020201"
checkbox Glicose "false"
checkbox Nt-Probnp\) "true"
checkbox \(Tgo\) "false"
checkbox \(Tgp\) "false"
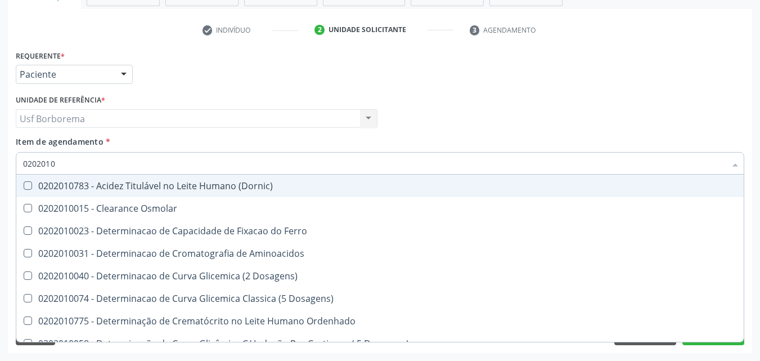
checkbox D-Xilose "true"
checkbox Orais "true"
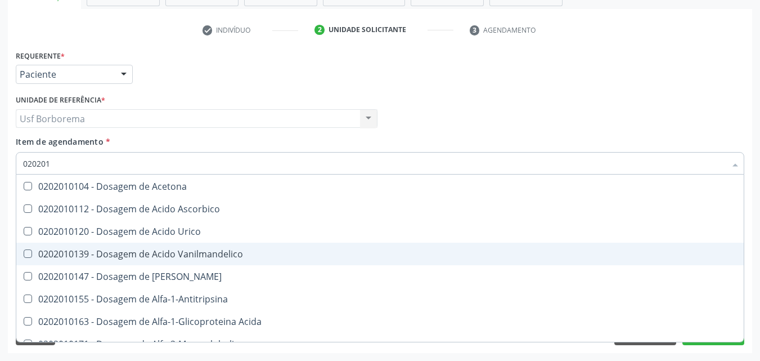
scroll to position [450, 0]
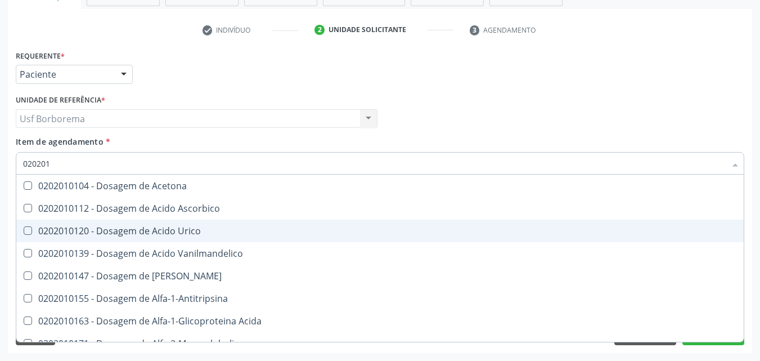
click at [122, 239] on span "0202010120 - Dosagem de Acido Urico" at bounding box center [379, 230] width 727 height 23
checkbox Urico "true"
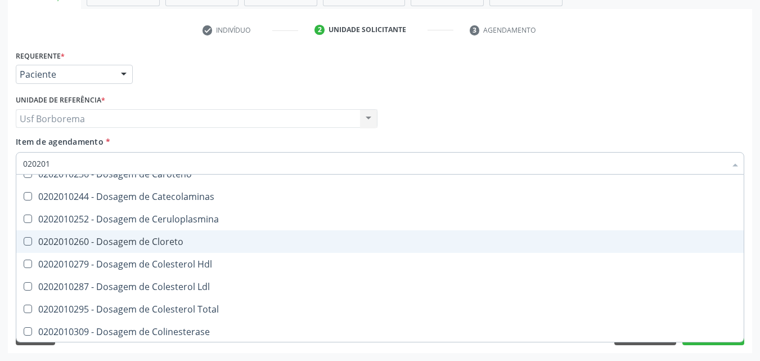
scroll to position [788, 0]
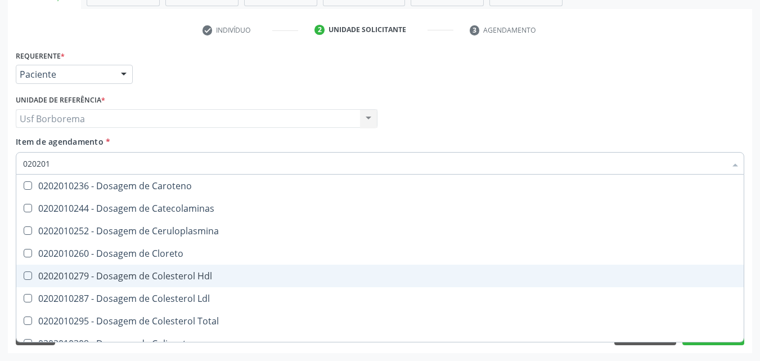
click at [105, 272] on div "0202010279 - Dosagem de Colesterol Hdl" at bounding box center [380, 275] width 714 height 9
checkbox Hdl "true"
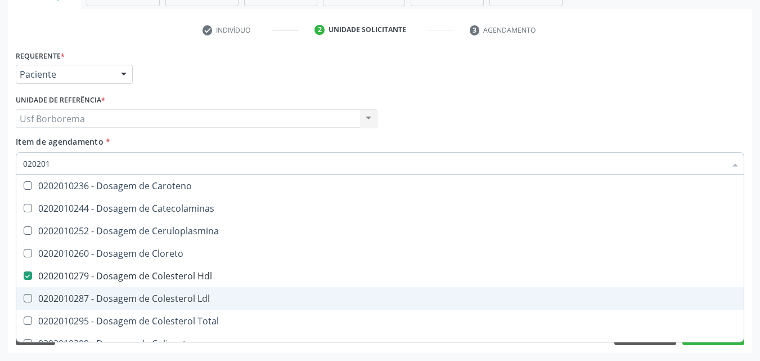
click at [102, 289] on span "0202010287 - Dosagem de Colesterol Ldl" at bounding box center [379, 298] width 727 height 23
checkbox Ldl "true"
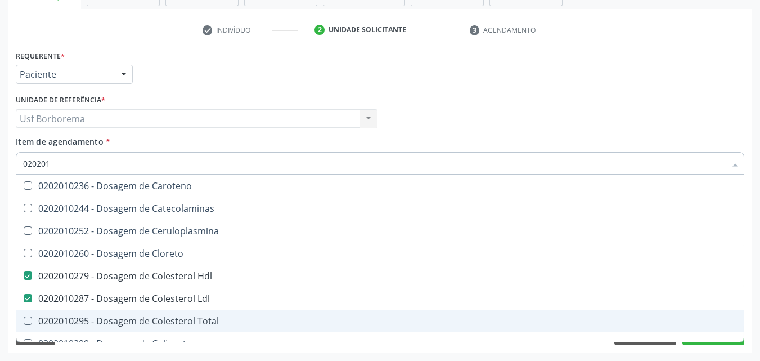
click at [95, 311] on span "0202010295 - Dosagem de Colesterol Total" at bounding box center [379, 320] width 727 height 23
checkbox Total "true"
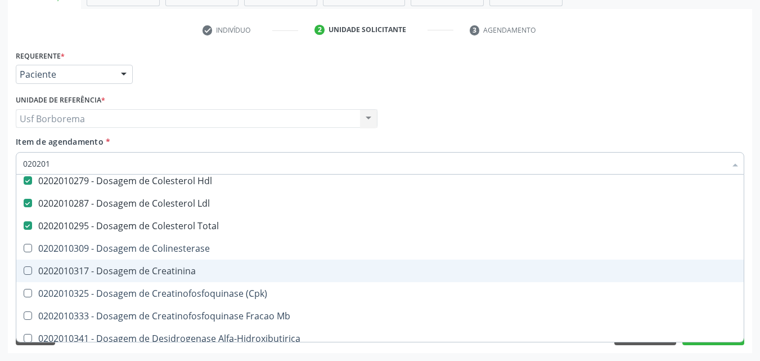
scroll to position [900, 0]
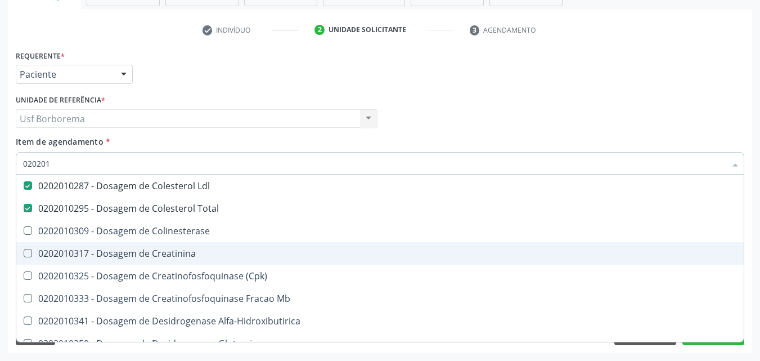
click at [91, 260] on span "0202010317 - Dosagem de Creatinina" at bounding box center [379, 253] width 727 height 23
checkbox Creatinina "true"
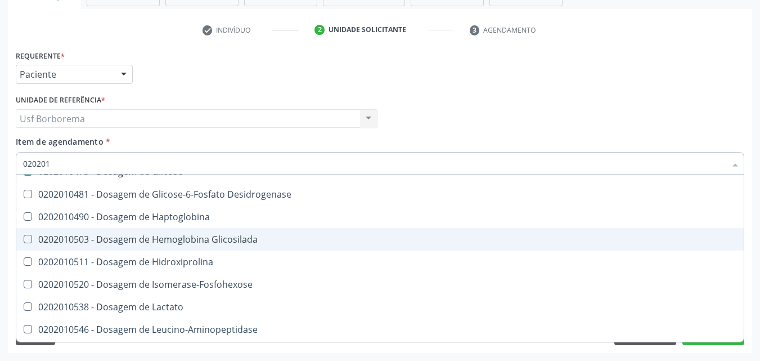
scroll to position [1407, 0]
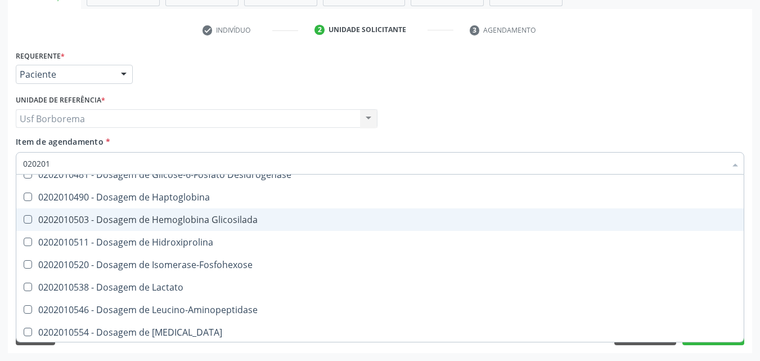
click at [86, 223] on div "0202010503 - Dosagem de Hemoglobina Glicosilada" at bounding box center [380, 219] width 714 height 9
checkbox Glicosilada "true"
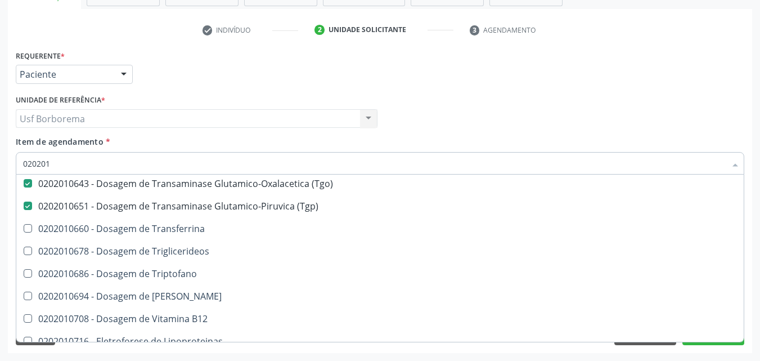
scroll to position [1800, 0]
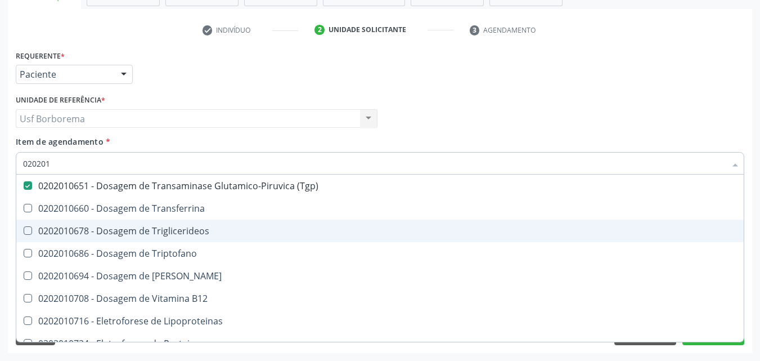
click at [73, 235] on div "0202010678 - Dosagem de Triglicerideos" at bounding box center [380, 230] width 714 height 9
checkbox Triglicerideos "true"
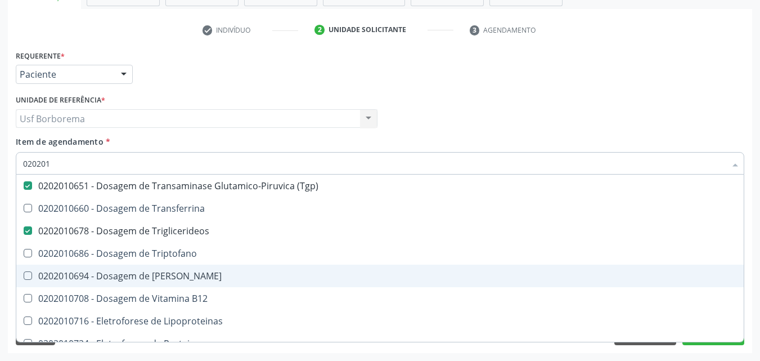
click at [64, 271] on div "0202010694 - Dosagem de [PERSON_NAME]" at bounding box center [380, 275] width 714 height 9
checkbox Ureia "true"
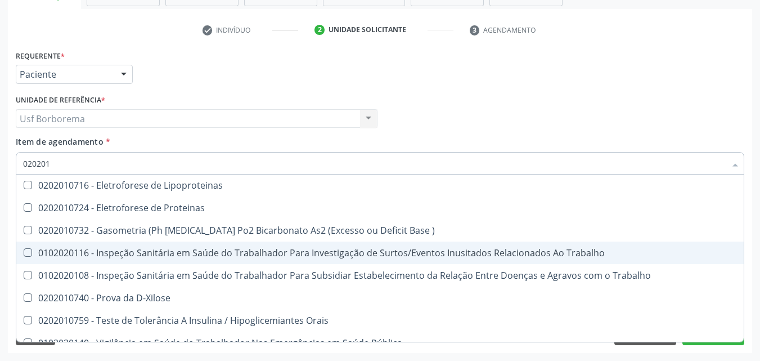
scroll to position [1948, 0]
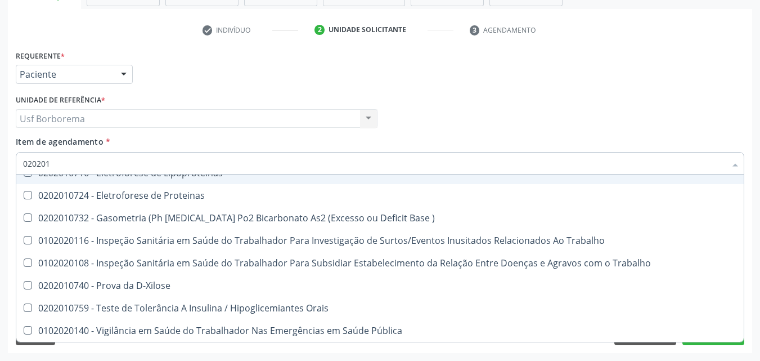
click at [200, 136] on div "Item de agendamento * 020201 Desfazer seleção 0202010783 - Acidez Titulável no …" at bounding box center [380, 153] width 729 height 35
checkbox Trabalhador "true"
checkbox Trabalhadores "true"
checkbox Osmolar "true"
checkbox Ferro "true"
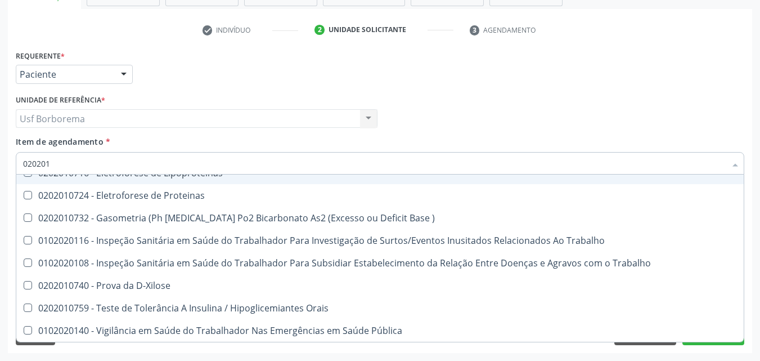
checkbox Aminoacidos "true"
checkbox Dosagens\) "true"
checkbox Ordenhado "true"
checkbox Dosagens\) "true"
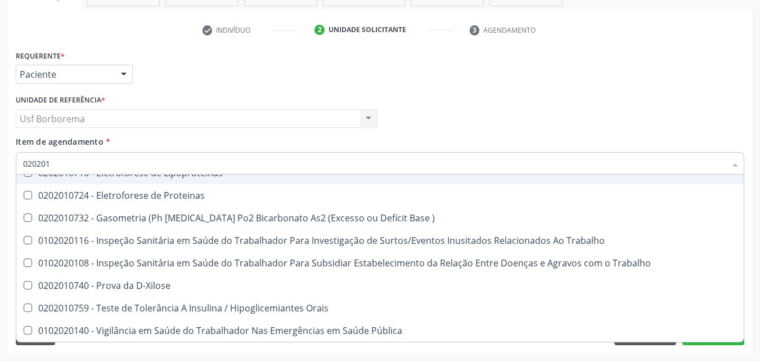
checkbox Dosagens\) "true"
checkbox Osmolaridade "true"
checkbox Ivy "true"
checkbox Urico "false"
checkbox Hdl "false"
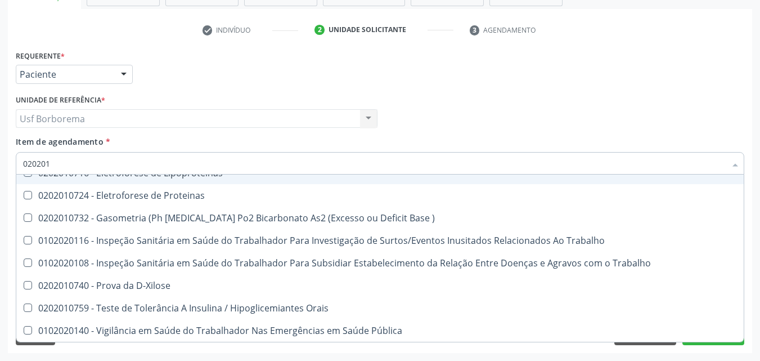
checkbox Ldl "false"
checkbox Total "false"
checkbox Creatinina "false"
checkbox Glicose "false"
checkbox Glicosilada "false"
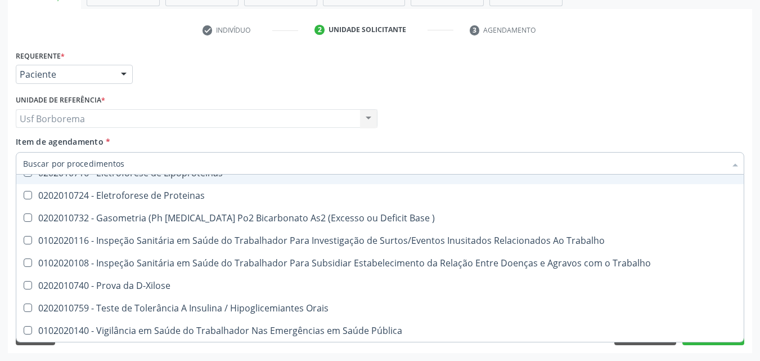
checkbox \(Tgo\) "false"
checkbox \(Tgp\) "false"
checkbox Triglicerideos "false"
checkbox Ureia "false"
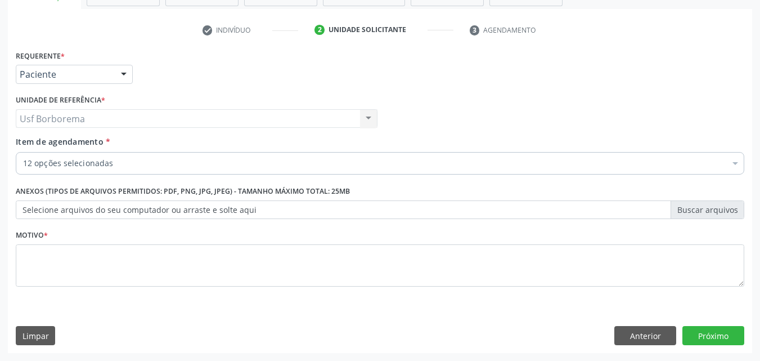
scroll to position [0, 0]
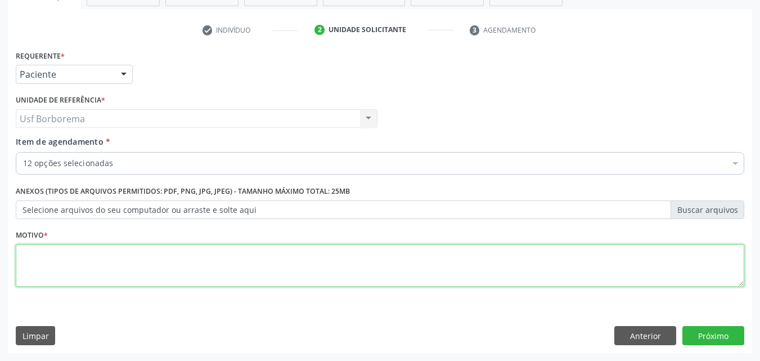
click at [163, 267] on textarea at bounding box center [380, 265] width 729 height 43
type textarea "rotina"
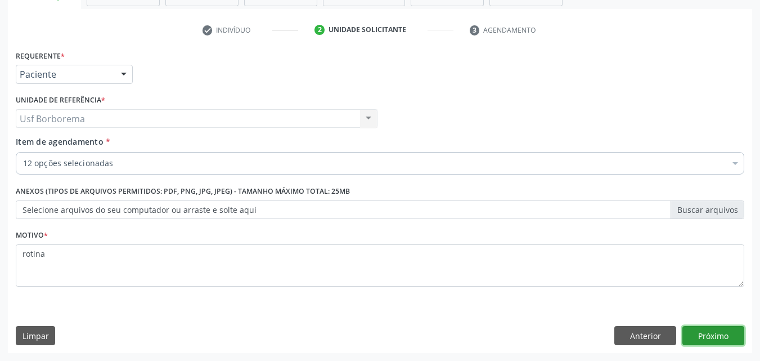
click at [698, 328] on button "Próximo" at bounding box center [713, 335] width 62 height 19
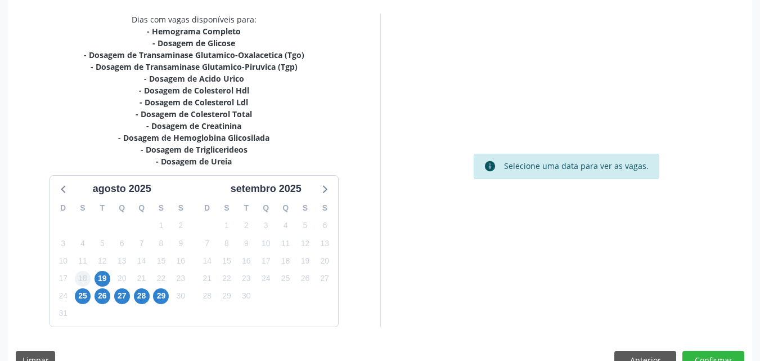
scroll to position [259, 0]
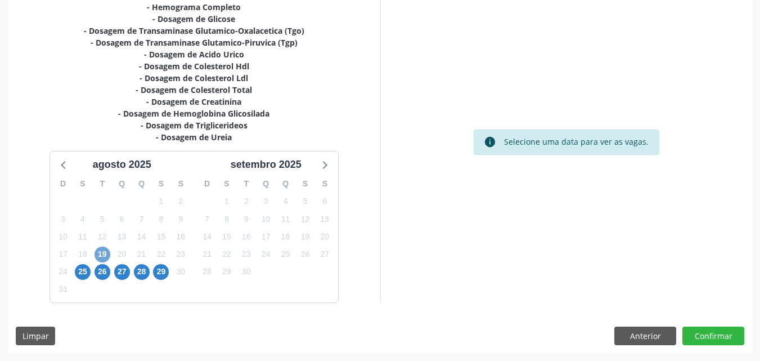
click at [101, 252] on span "19" at bounding box center [103, 254] width 16 height 16
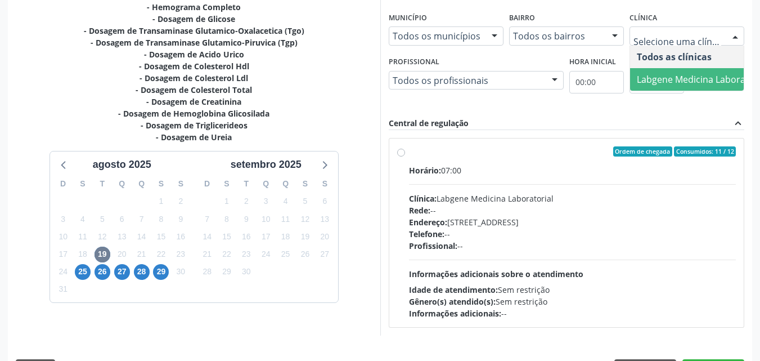
click at [671, 74] on span "Labgene Medicina Laboratorial" at bounding box center [702, 79] width 131 height 12
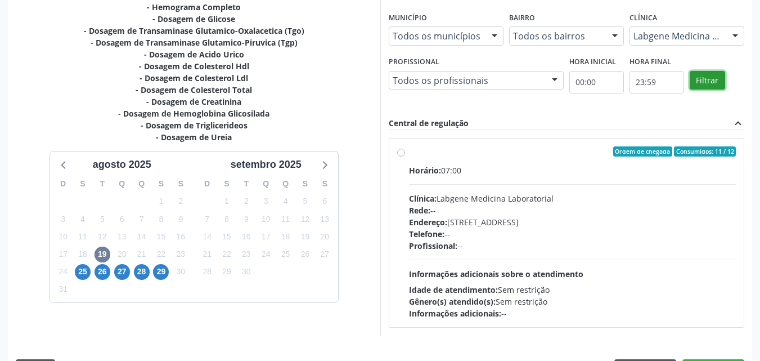
click at [705, 75] on button "Filtrar" at bounding box center [707, 80] width 35 height 19
click at [409, 152] on label "Ordem de chegada Consumidos: 11 / 12 Horário: 07:00 Clínica: Labgene Medicina L…" at bounding box center [572, 232] width 327 height 173
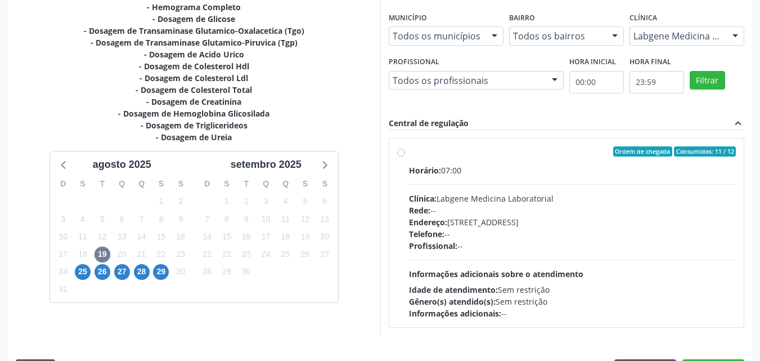
click at [403, 152] on input "Ordem de chegada Consumidos: 11 / 12 Horário: 07:00 Clínica: Labgene Medicina L…" at bounding box center [401, 151] width 8 height 10
radio input "true"
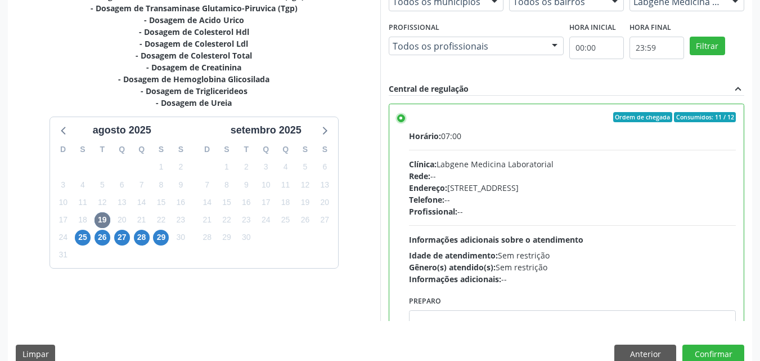
scroll to position [312, 0]
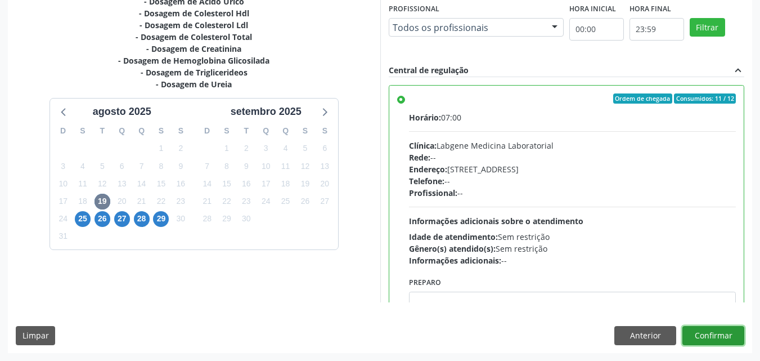
click at [722, 336] on button "Confirmar" at bounding box center [713, 335] width 62 height 19
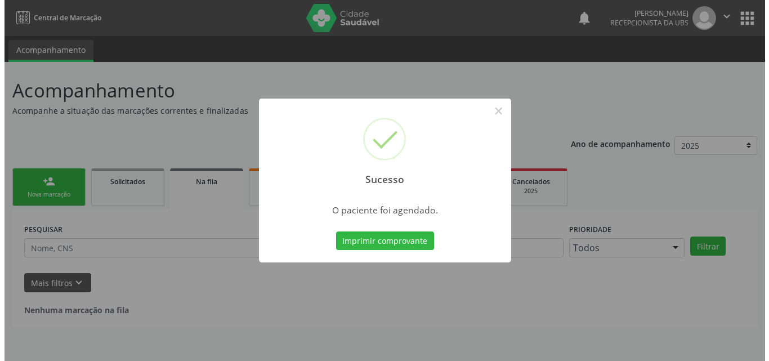
scroll to position [0, 0]
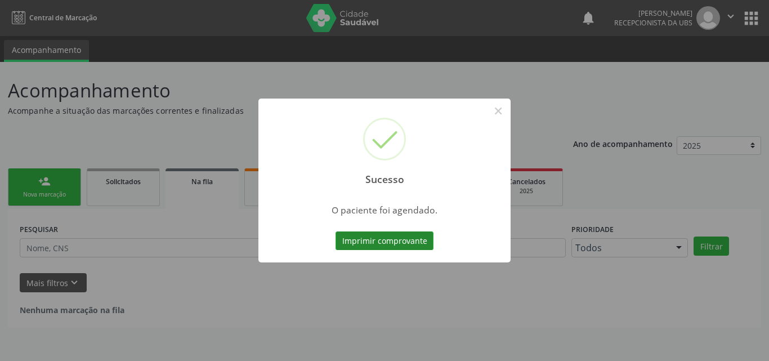
click at [405, 238] on button "Imprimir comprovante" at bounding box center [384, 240] width 98 height 19
